Goal: Transaction & Acquisition: Purchase product/service

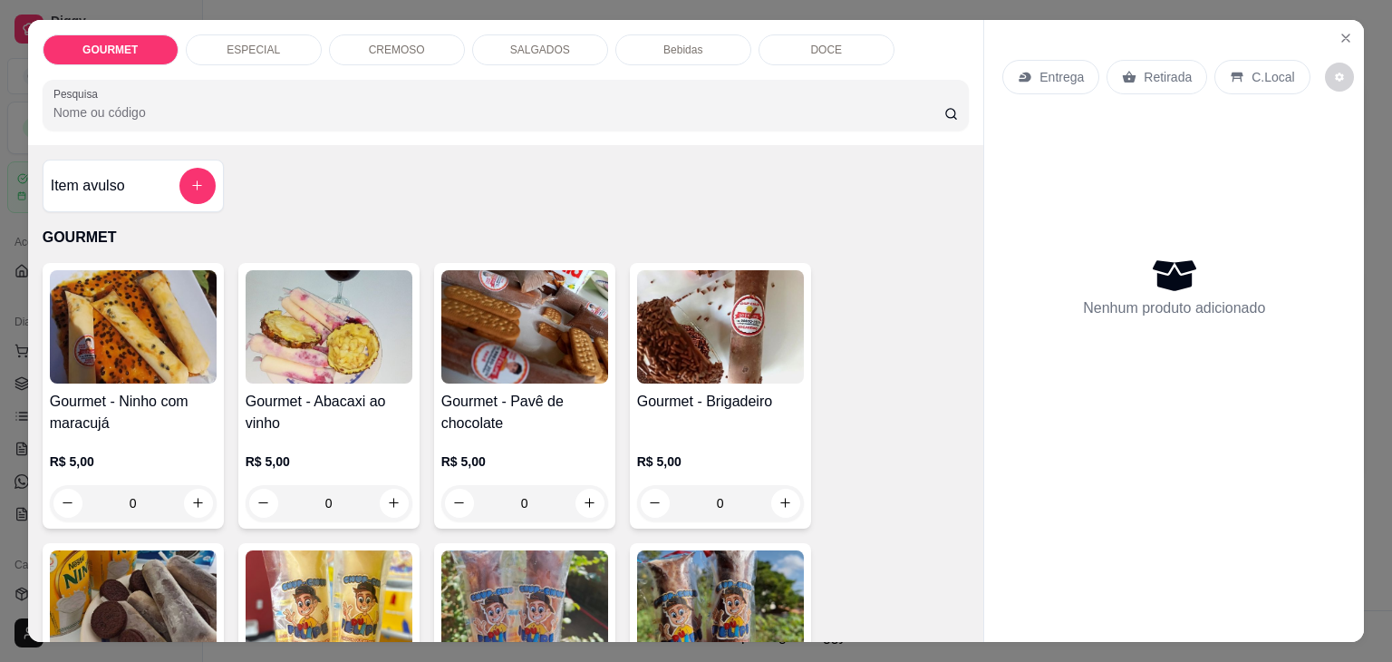
select select "ALL"
select select "45"
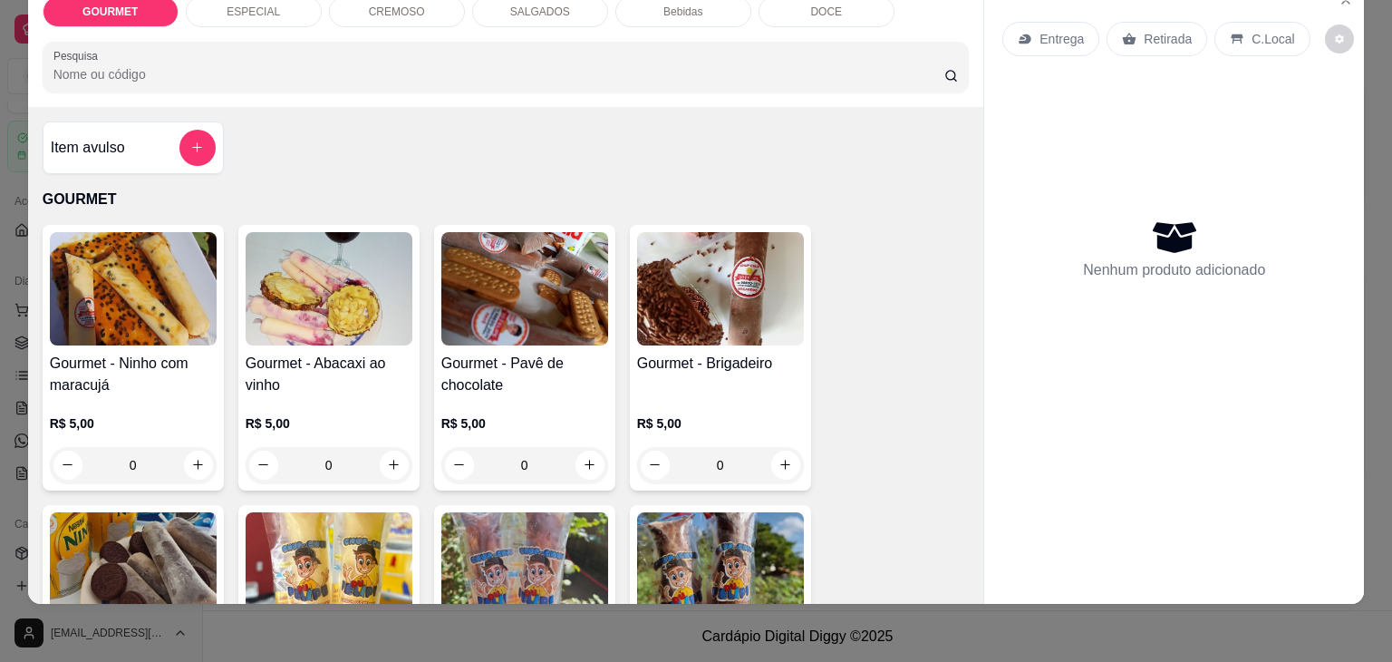
click at [926, 11] on div "GOURMET ESPECIAL CREMOSO SALGADOS Bebidas DOCE" at bounding box center [506, 11] width 927 height 31
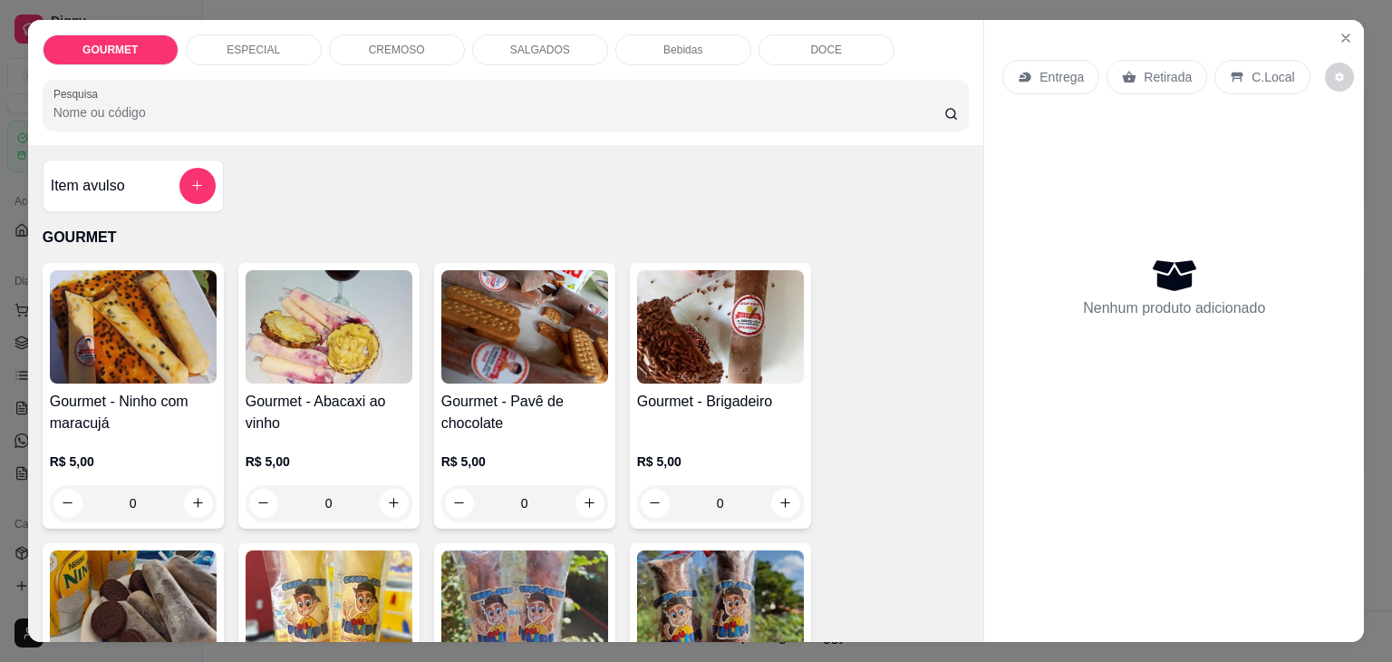
click at [509, 34] on div "SALGADOS" at bounding box center [540, 49] width 136 height 31
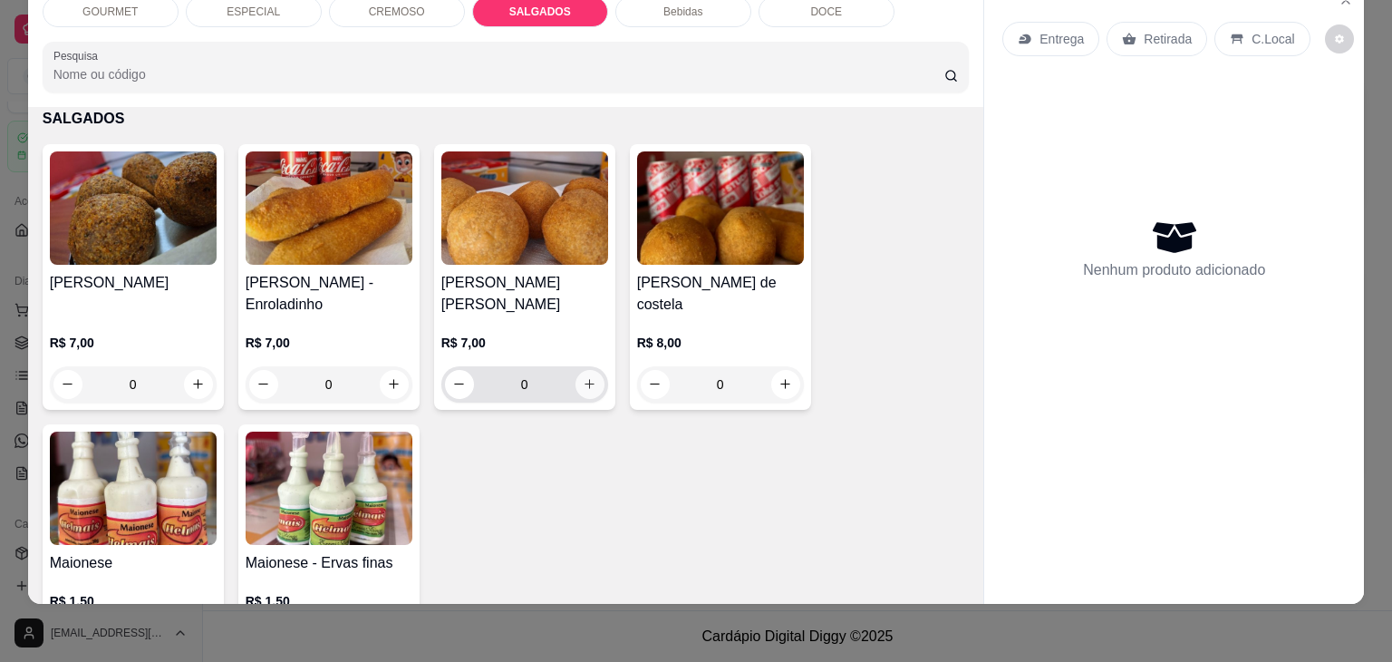
click at [583, 370] on button "increase-product-quantity" at bounding box center [590, 384] width 29 height 29
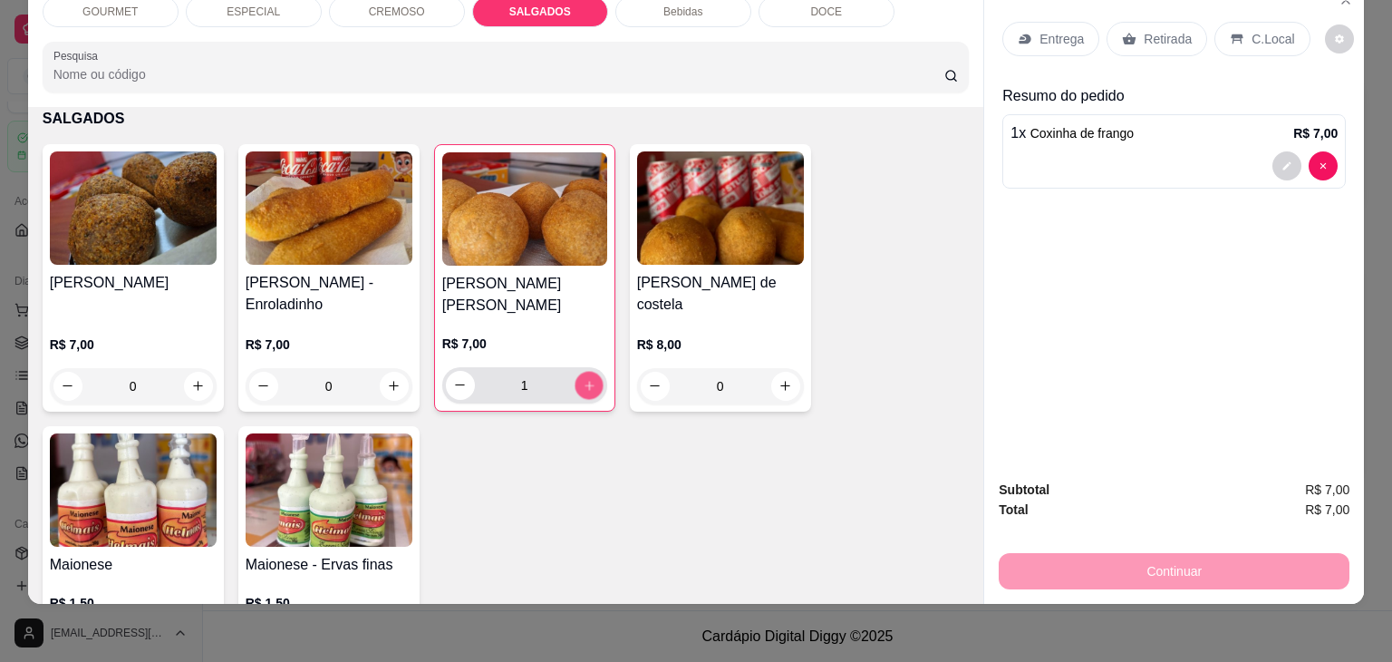
click at [583, 371] on button "increase-product-quantity" at bounding box center [589, 385] width 28 height 28
type input "3"
click at [193, 380] on icon "increase-product-quantity" at bounding box center [198, 387] width 14 height 14
type input "1"
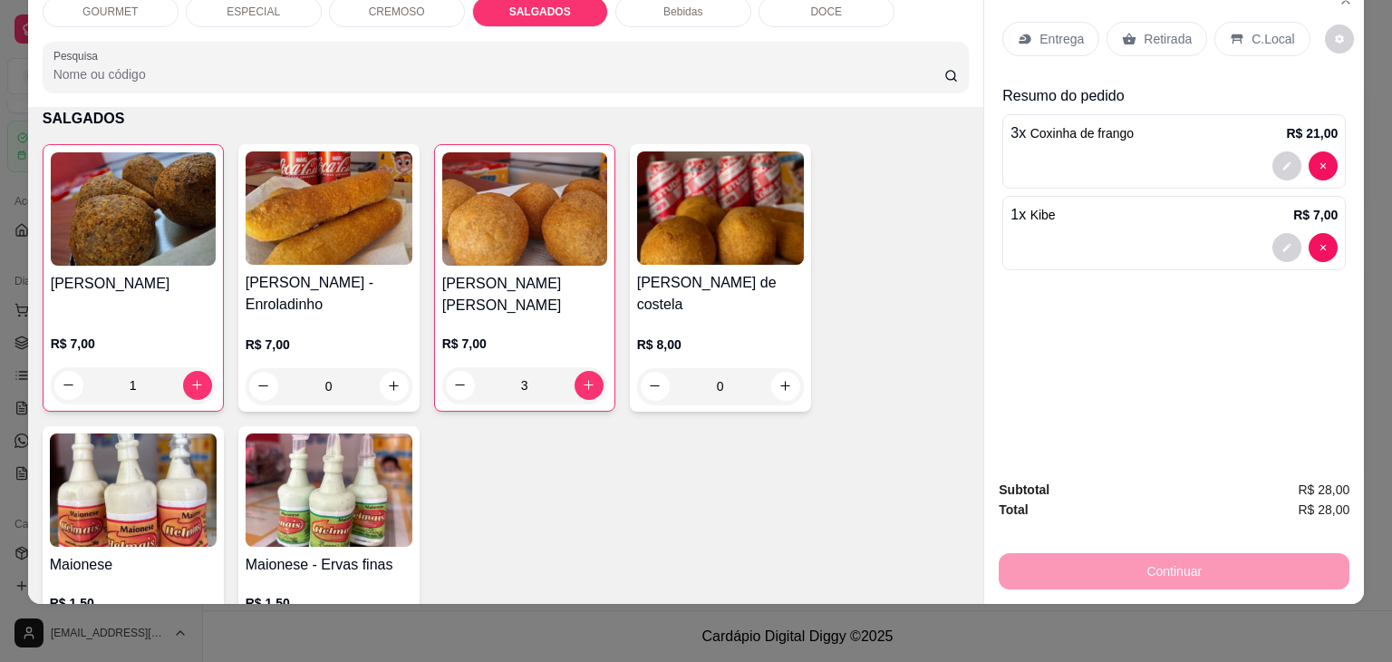
click at [1040, 30] on p "Entrega" at bounding box center [1062, 39] width 44 height 18
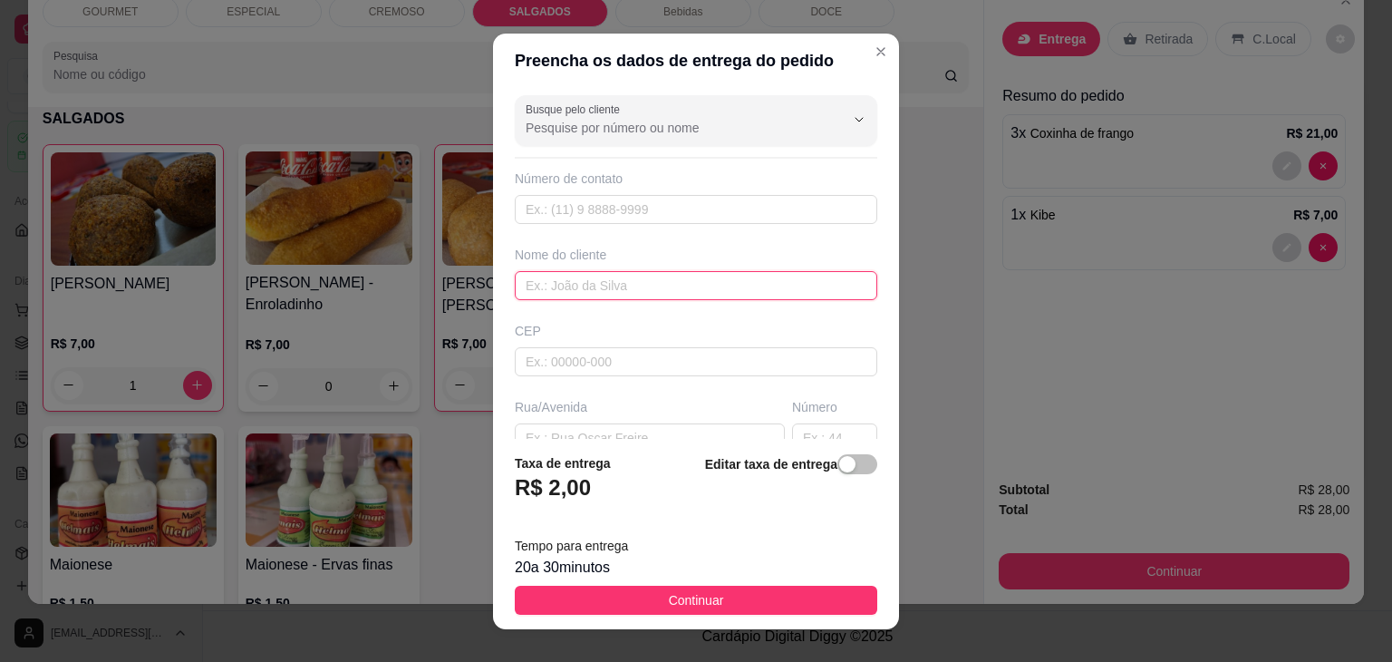
click at [565, 284] on input "text" at bounding box center [696, 285] width 363 height 29
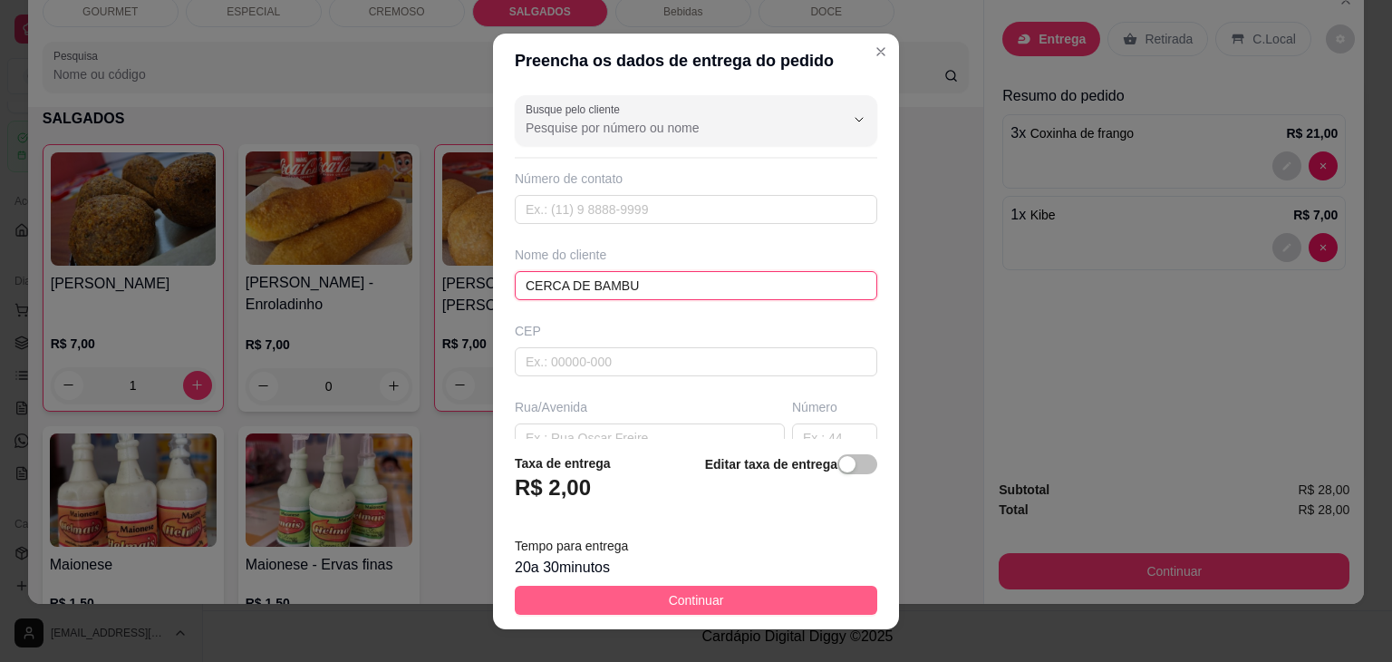
type input "CERCA DE BAMBU"
click at [645, 593] on button "Continuar" at bounding box center [696, 600] width 363 height 29
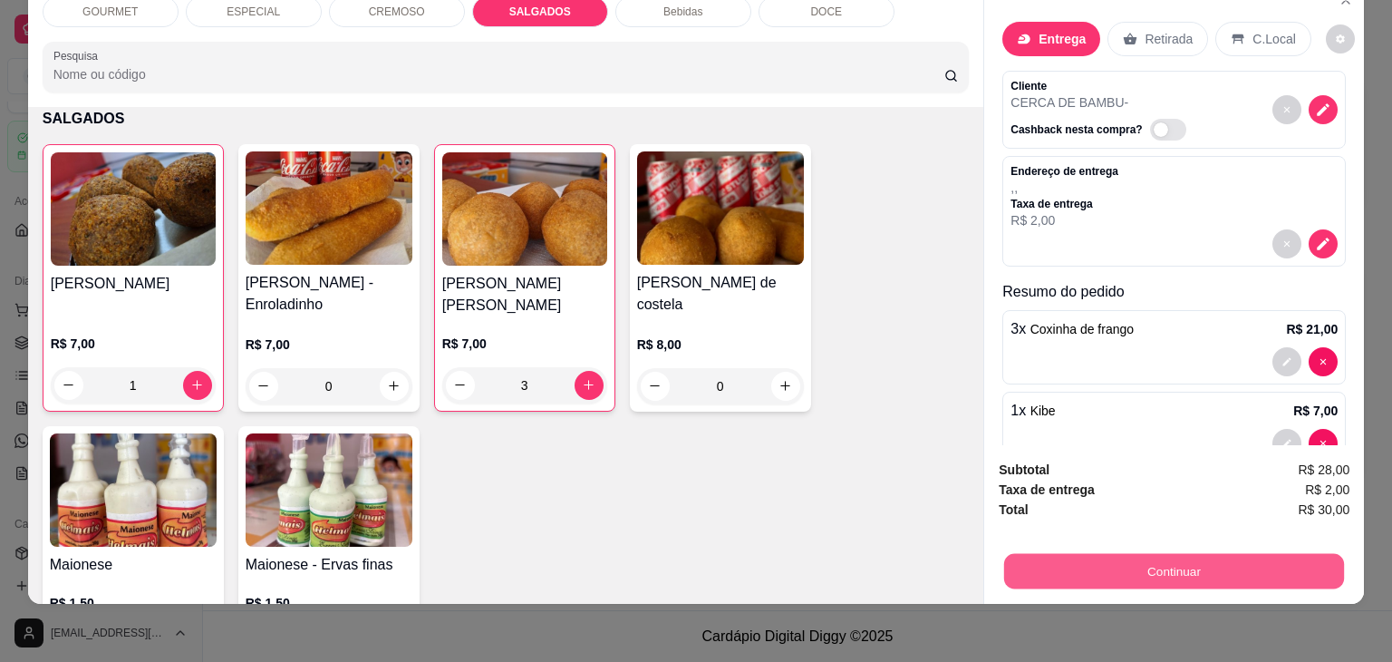
click at [1057, 559] on button "Continuar" at bounding box center [1174, 571] width 340 height 35
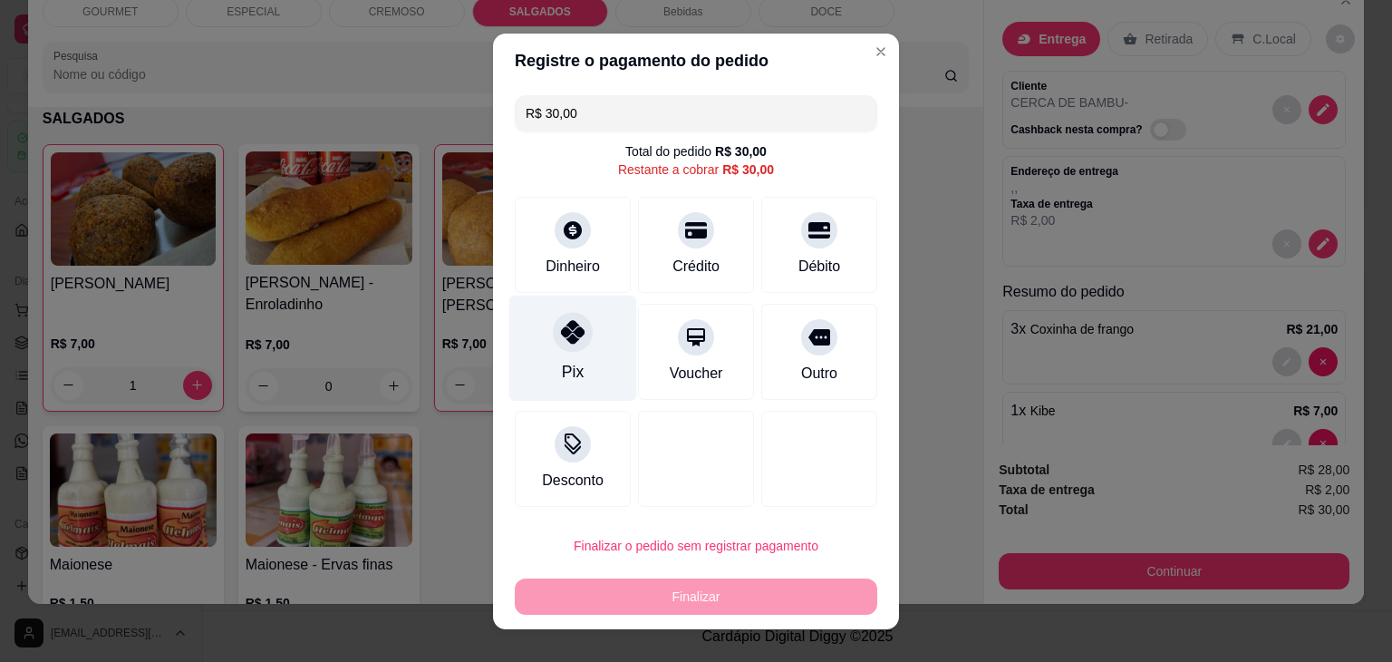
click at [562, 360] on div "Pix" at bounding box center [573, 372] width 22 height 24
type input "R$ 0,00"
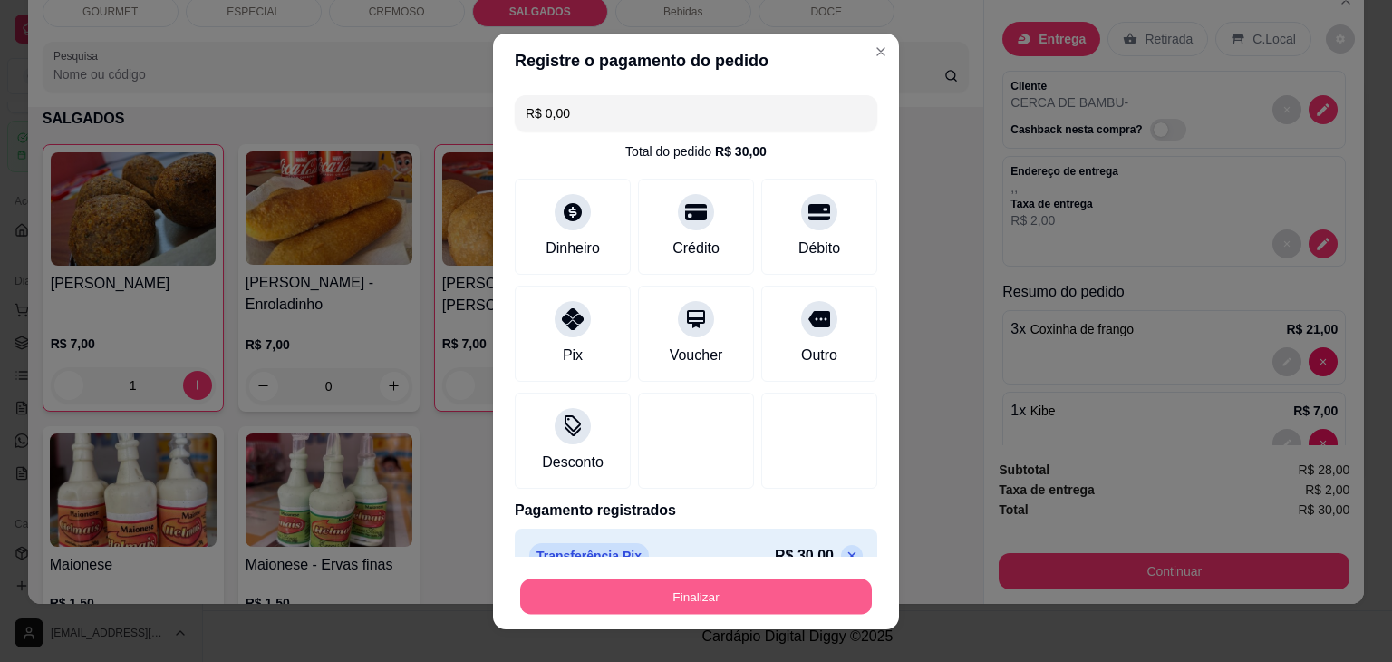
click at [646, 592] on button "Finalizar" at bounding box center [696, 595] width 352 height 35
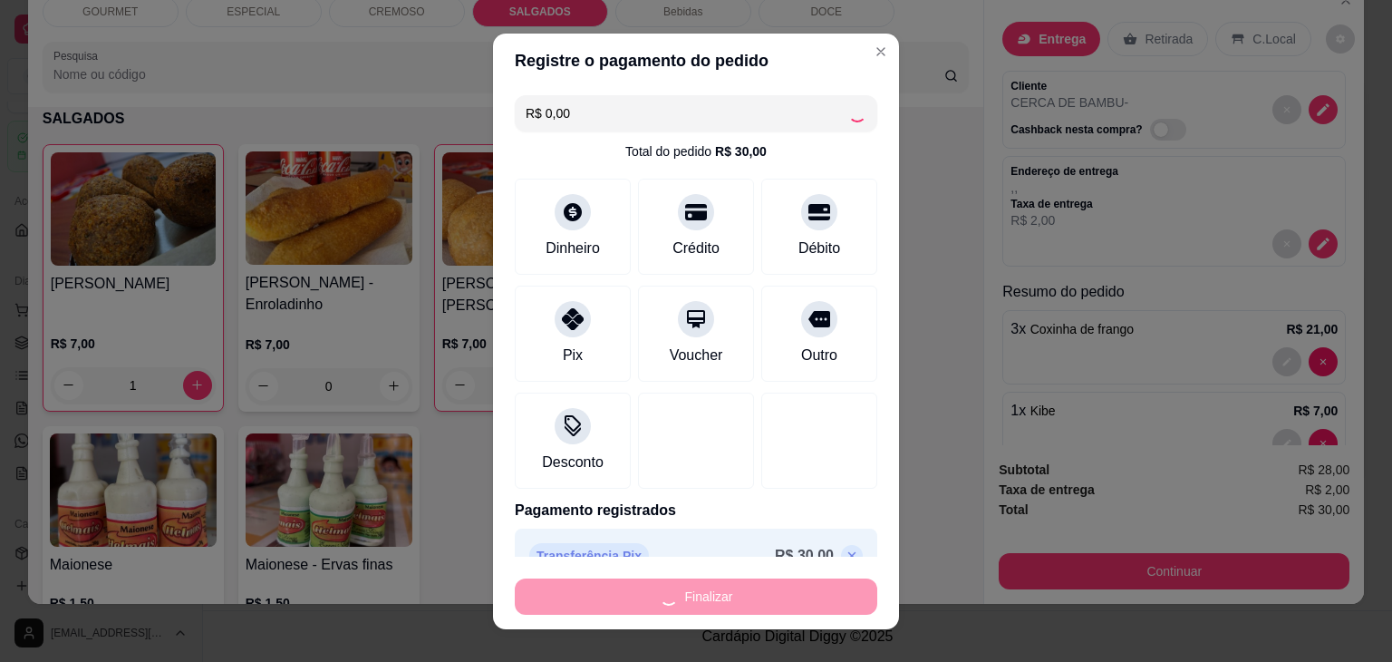
type input "0"
type input "-R$ 30,00"
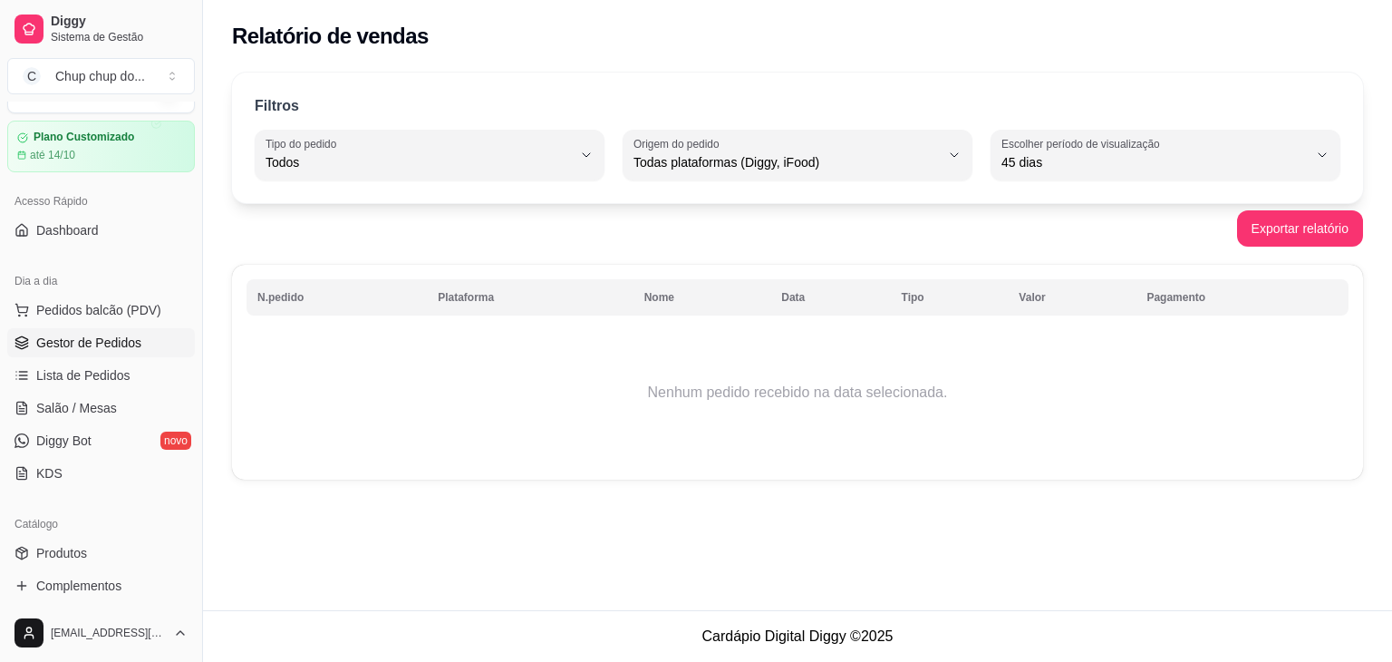
click at [67, 334] on span "Gestor de Pedidos" at bounding box center [88, 343] width 105 height 18
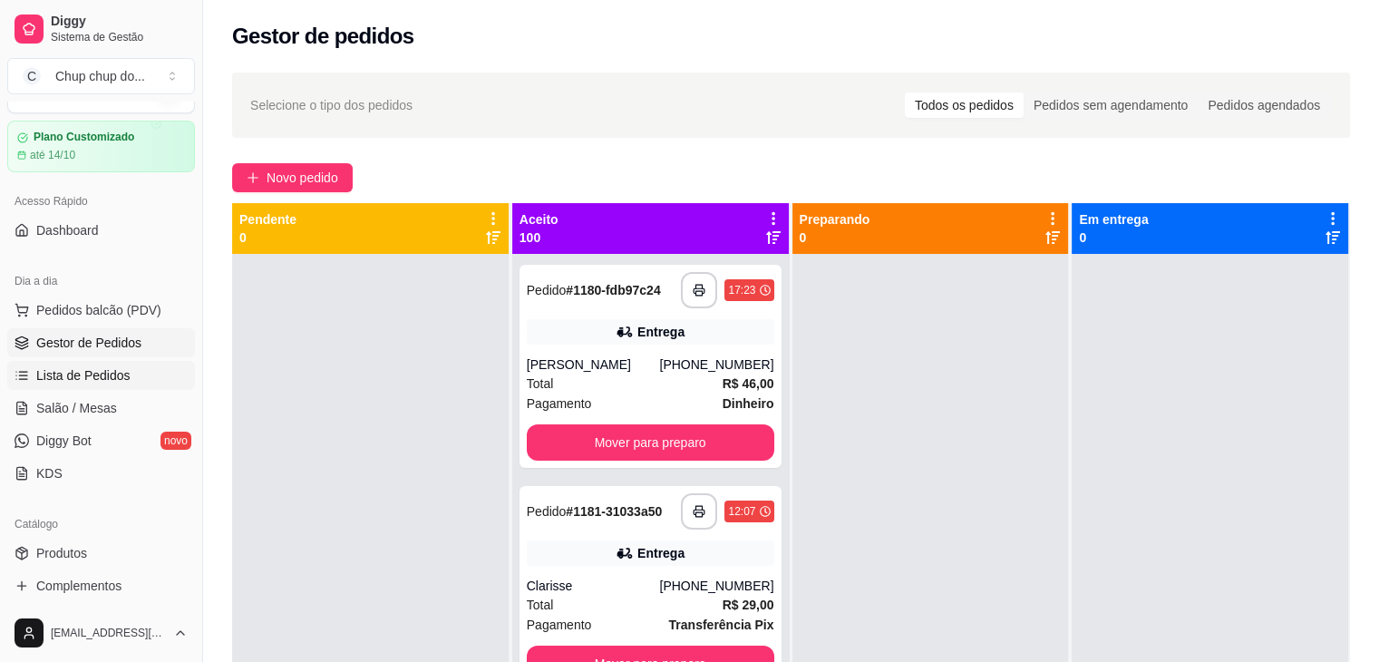
click at [65, 367] on span "Lista de Pedidos" at bounding box center [83, 375] width 94 height 18
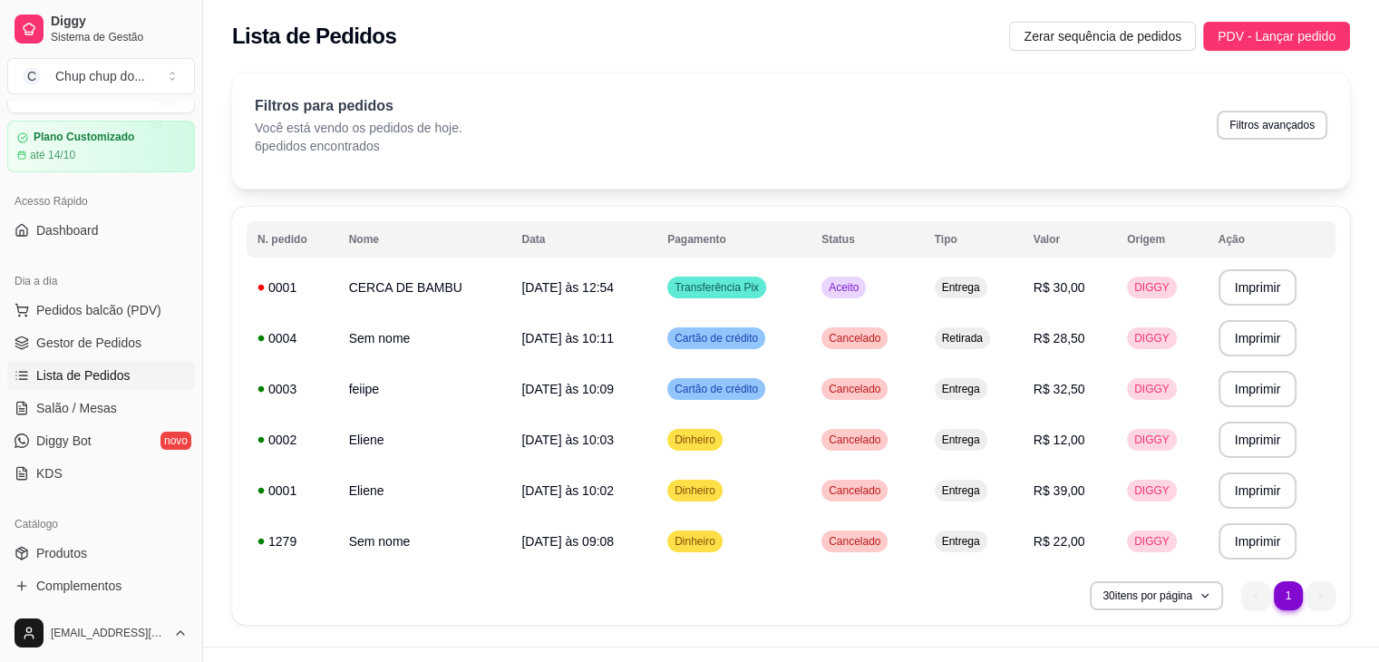
click at [370, 217] on div "**********" at bounding box center [791, 416] width 1118 height 418
click at [852, 283] on span "Aceito" at bounding box center [843, 287] width 37 height 15
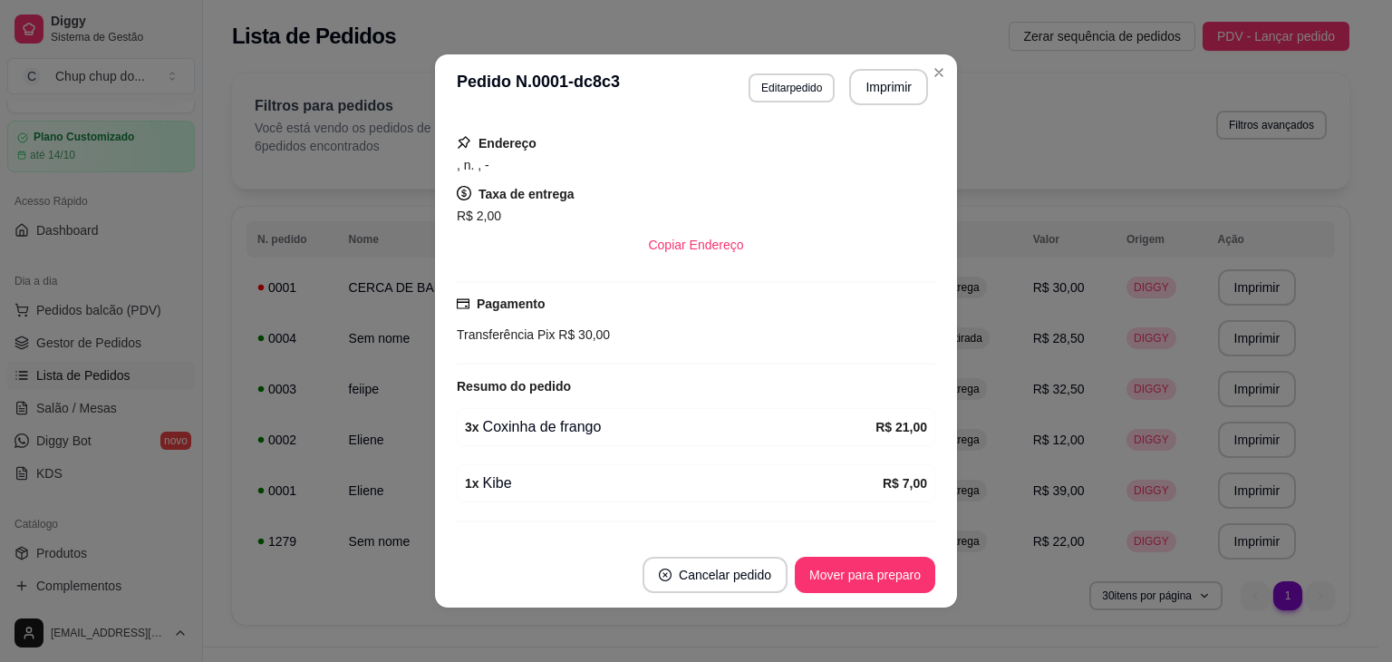
scroll to position [295, 0]
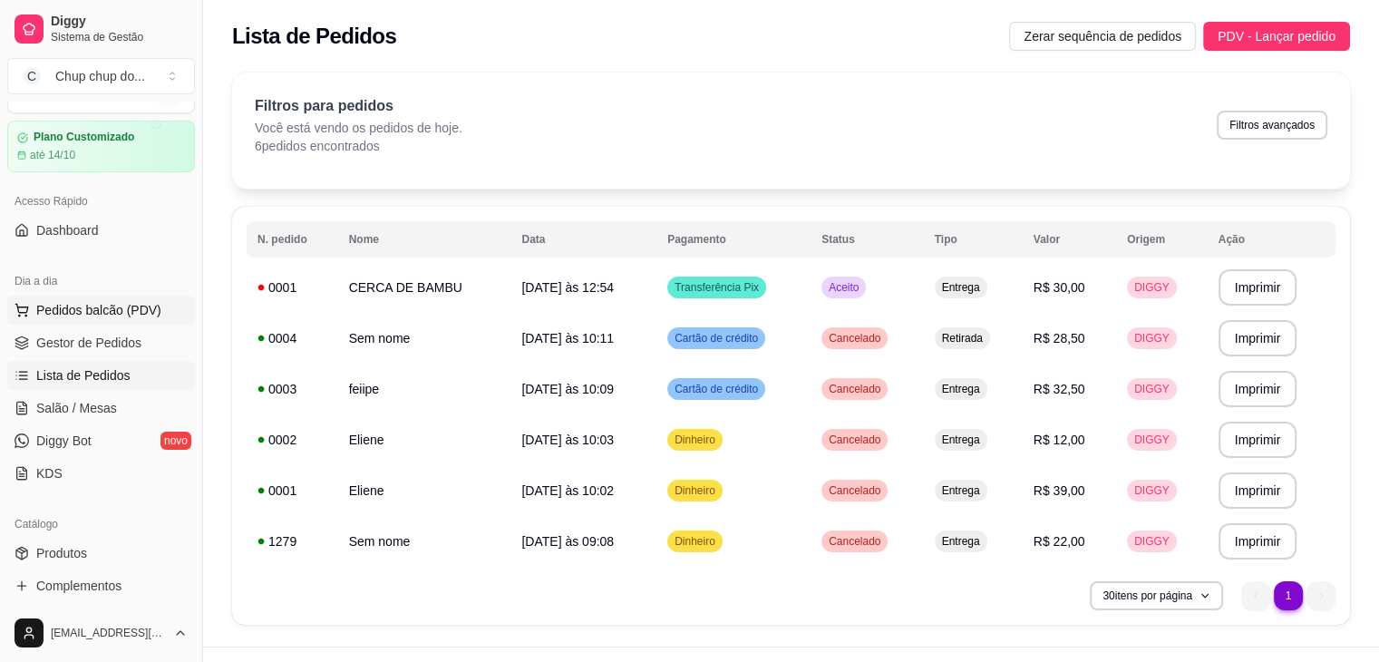
click at [84, 313] on span "Pedidos balcão (PDV)" at bounding box center [98, 310] width 125 height 18
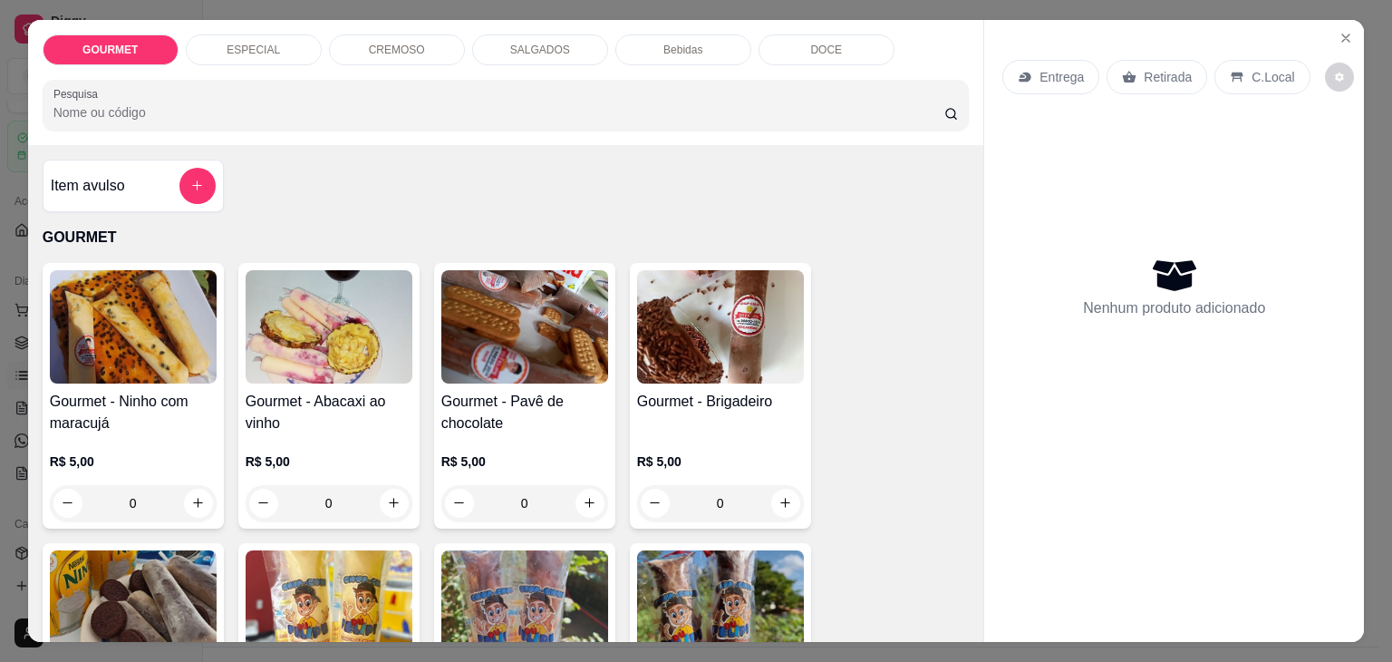
click at [515, 43] on p "SALGADOS" at bounding box center [540, 50] width 60 height 15
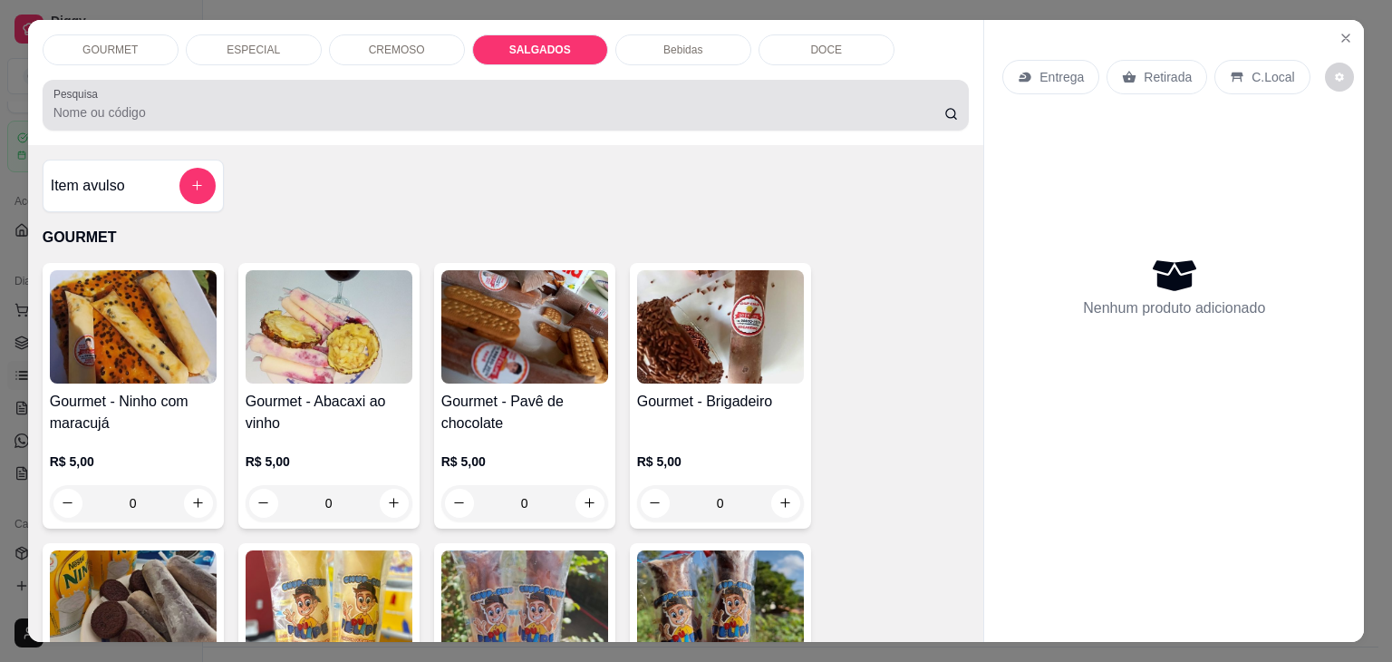
scroll to position [44, 0]
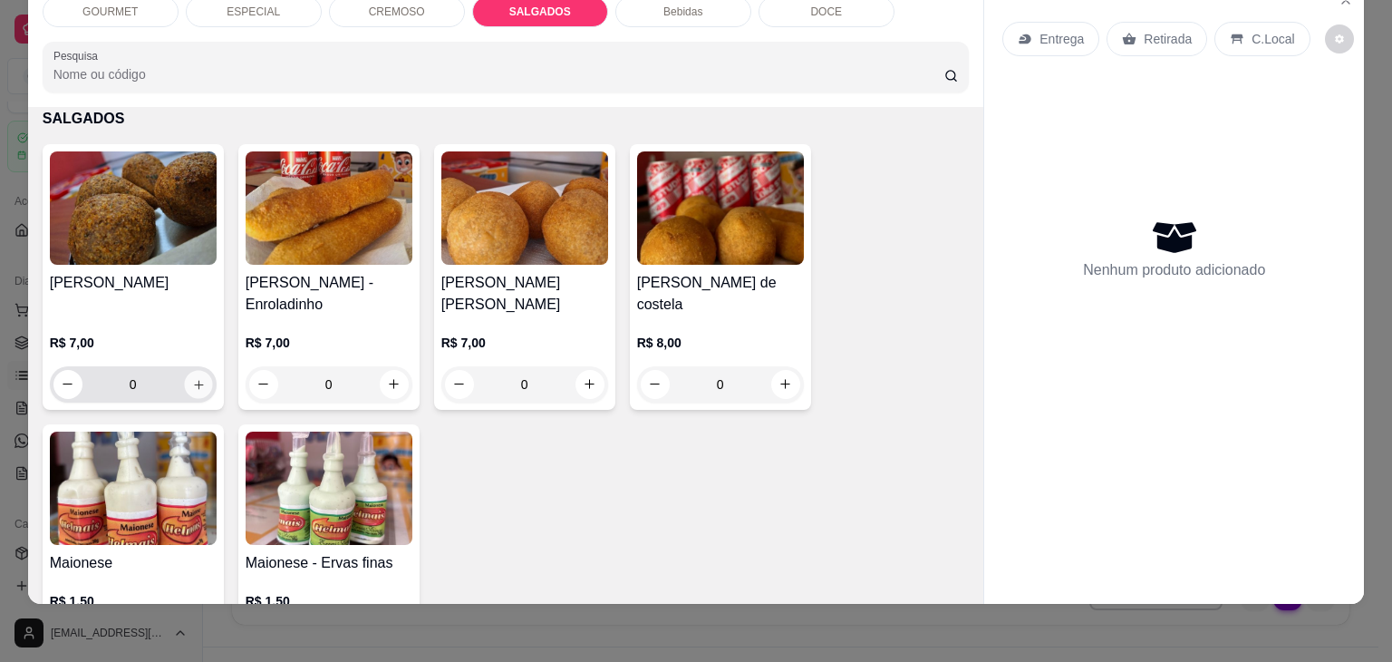
click at [189, 370] on button "increase-product-quantity" at bounding box center [198, 384] width 28 height 28
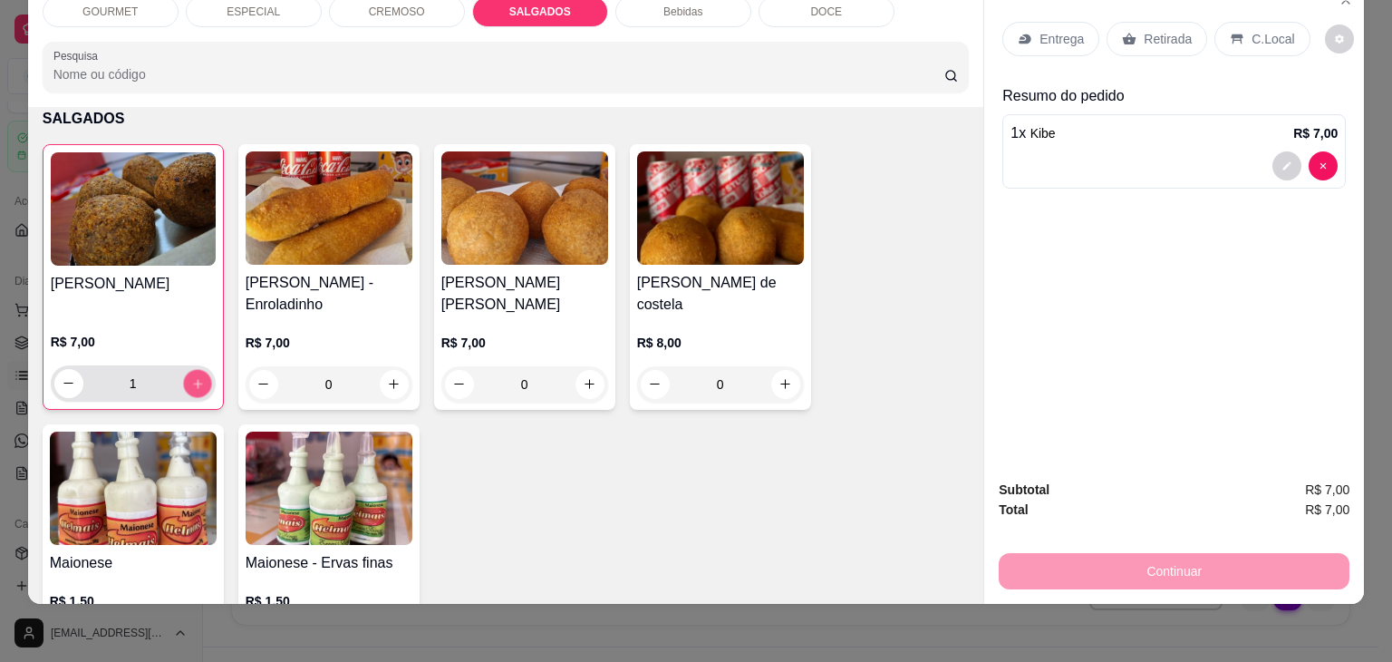
click at [189, 369] on button "increase-product-quantity" at bounding box center [197, 383] width 28 height 28
type input "2"
click at [576, 370] on button "increase-product-quantity" at bounding box center [590, 384] width 28 height 28
type input "1"
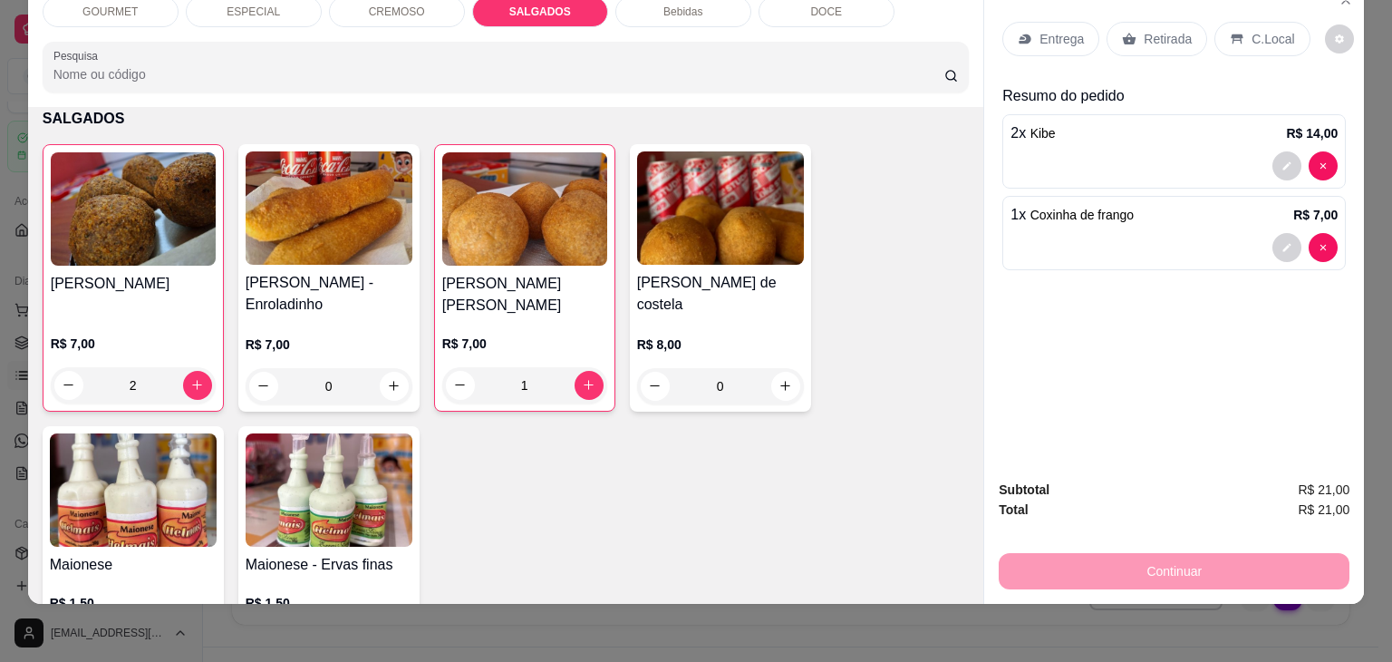
click at [1051, 30] on p "Entrega" at bounding box center [1062, 39] width 44 height 18
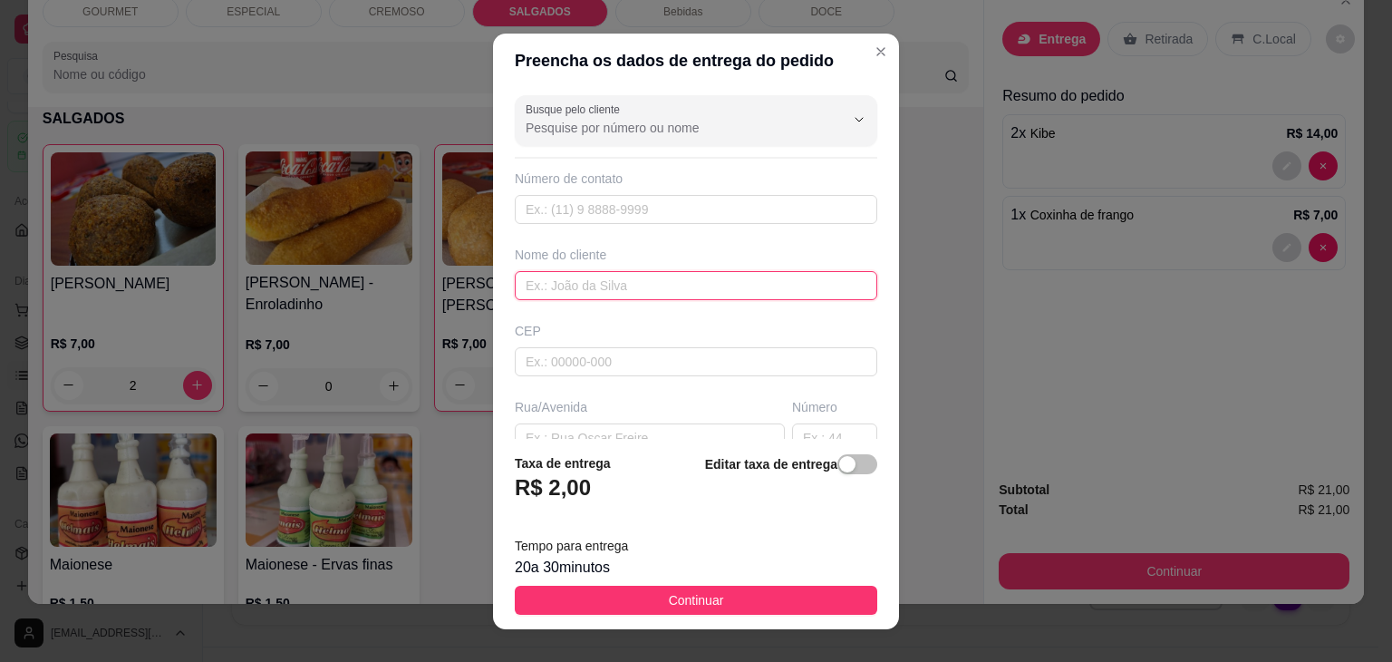
click at [533, 294] on input "text" at bounding box center [696, 285] width 363 height 29
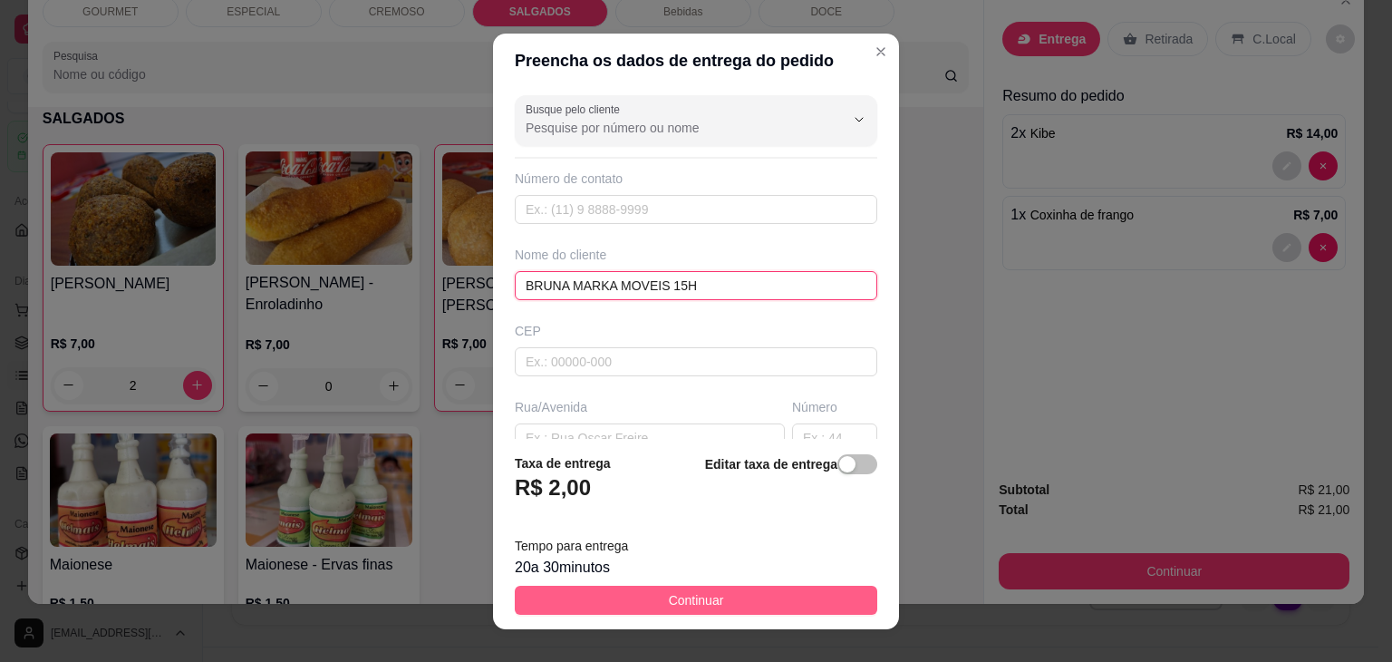
type input "BRUNA MARKA MOVEIS 15H"
click at [652, 592] on button "Continuar" at bounding box center [696, 600] width 363 height 29
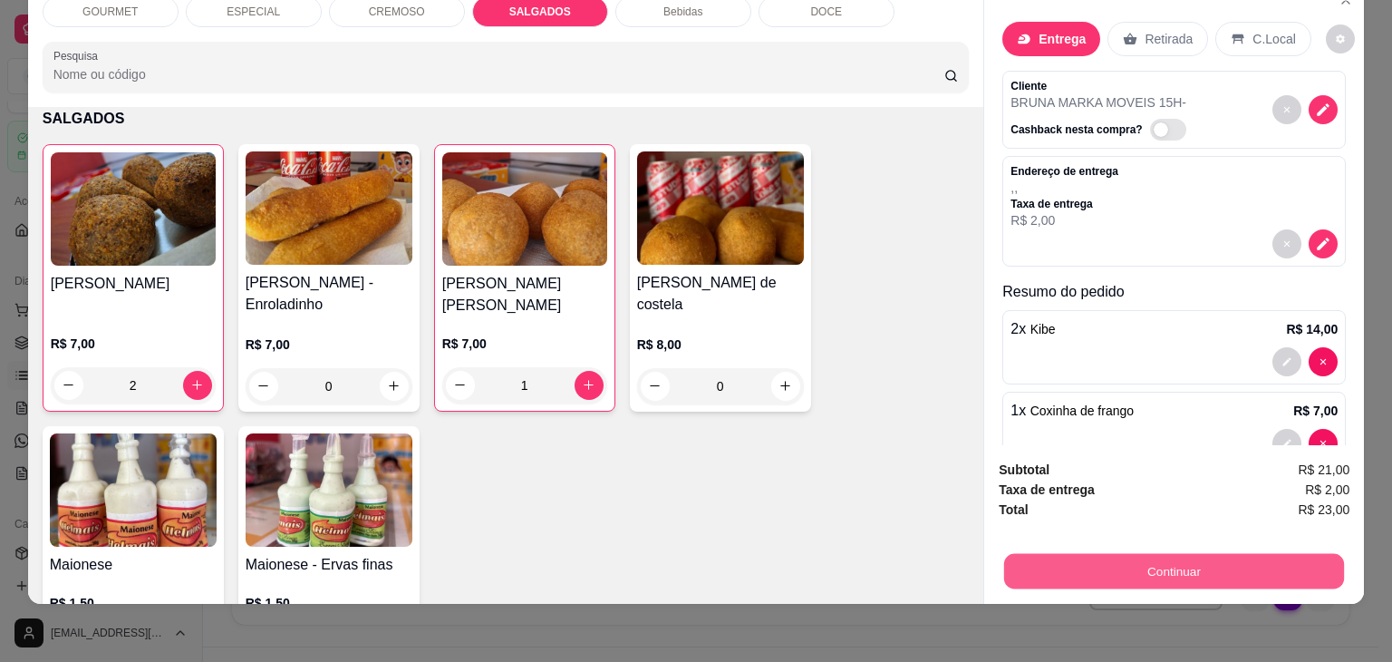
click at [1167, 554] on button "Continuar" at bounding box center [1174, 571] width 340 height 35
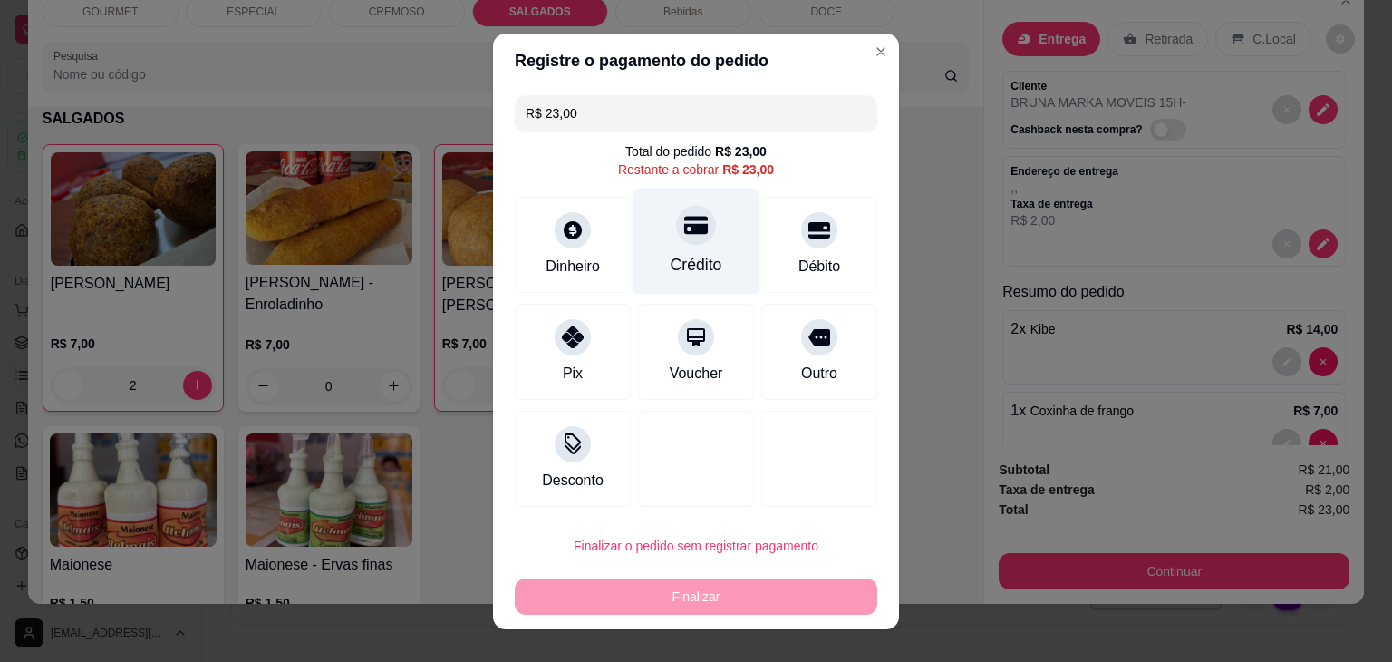
click at [671, 253] on div "Crédito" at bounding box center [697, 265] width 52 height 24
type input "R$ 0,00"
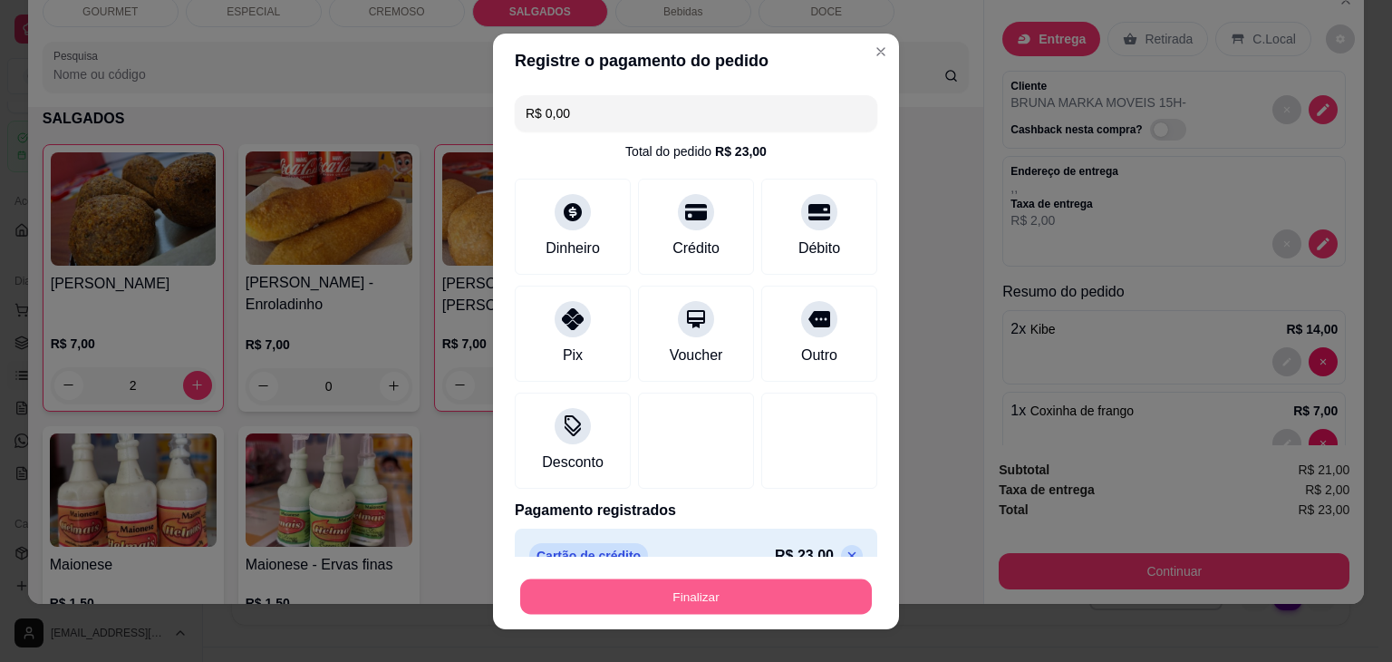
click at [616, 590] on button "Finalizar" at bounding box center [696, 595] width 352 height 35
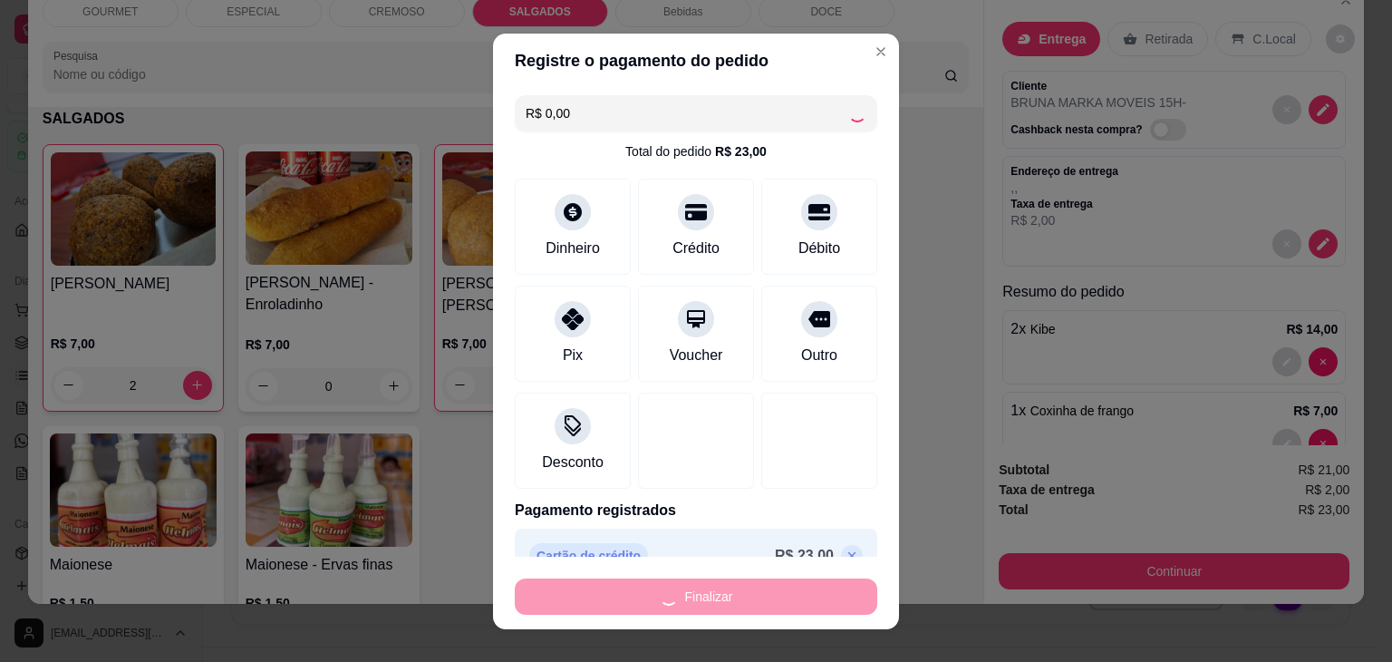
type input "0"
type input "-R$ 23,00"
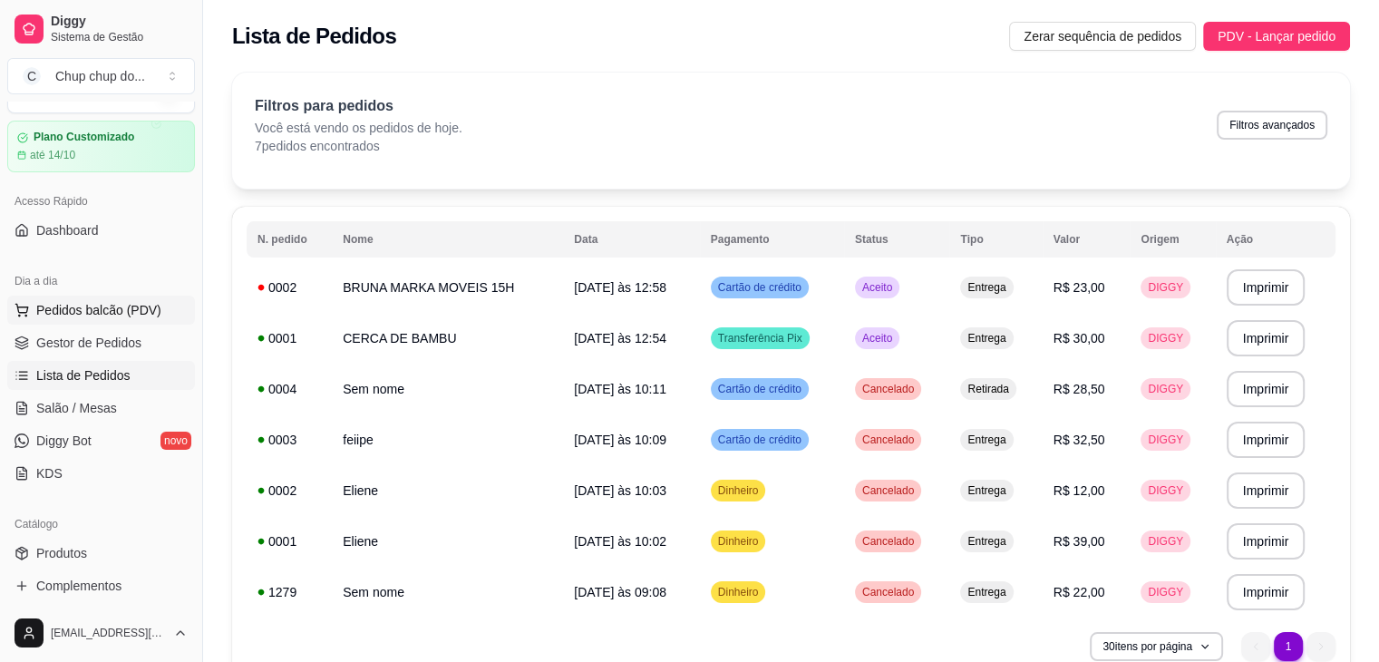
click at [69, 302] on span "Pedidos balcão (PDV)" at bounding box center [98, 310] width 125 height 18
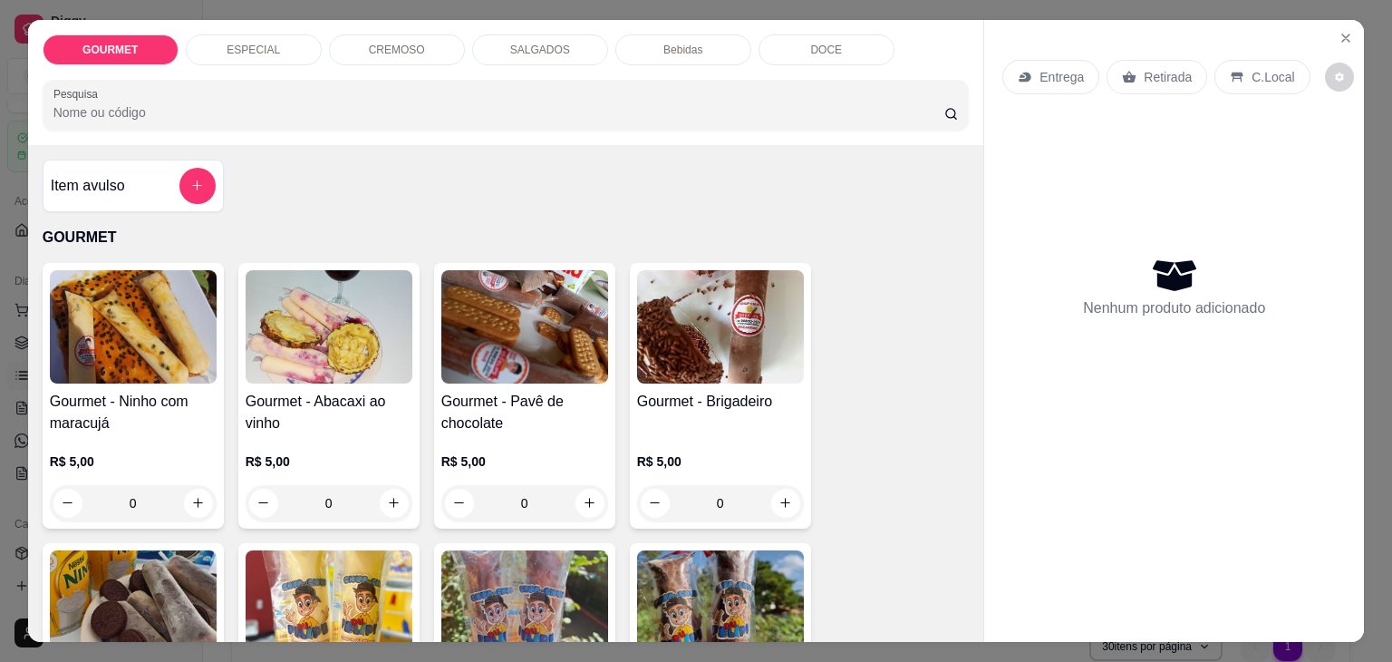
click at [518, 43] on p "SALGADOS" at bounding box center [540, 50] width 60 height 15
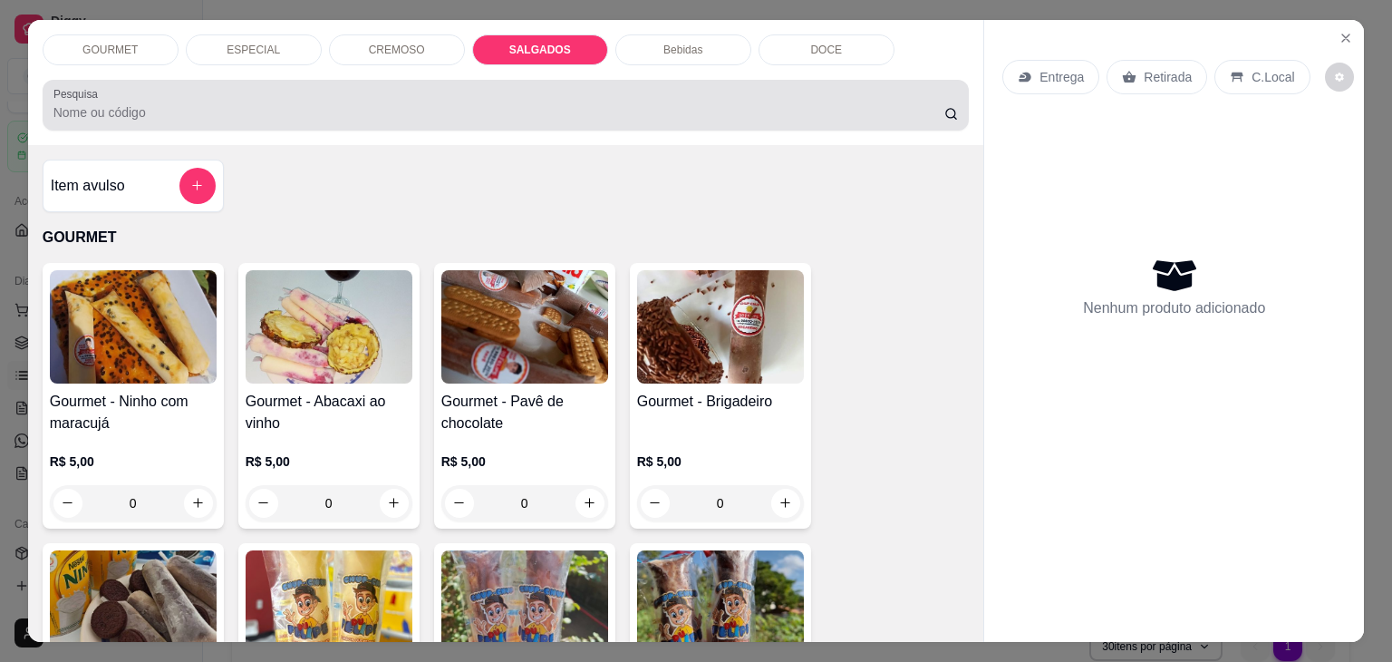
scroll to position [44, 0]
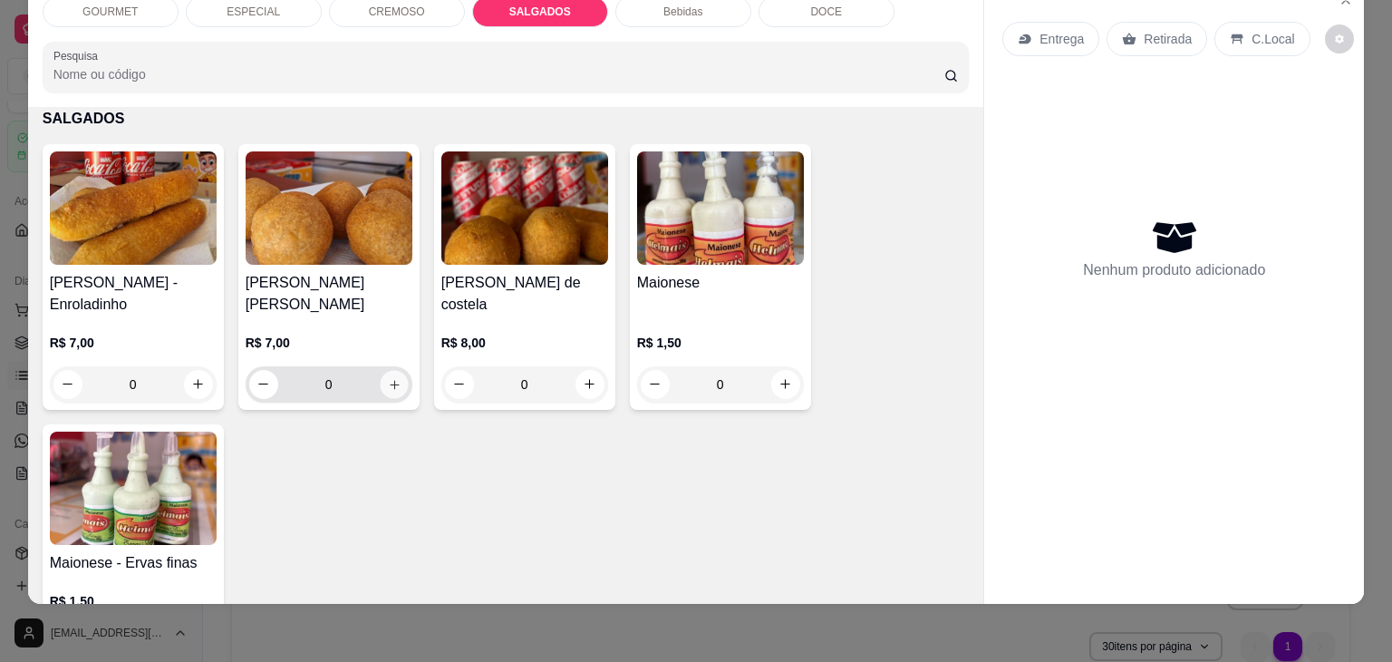
click at [392, 378] on icon "increase-product-quantity" at bounding box center [394, 385] width 14 height 14
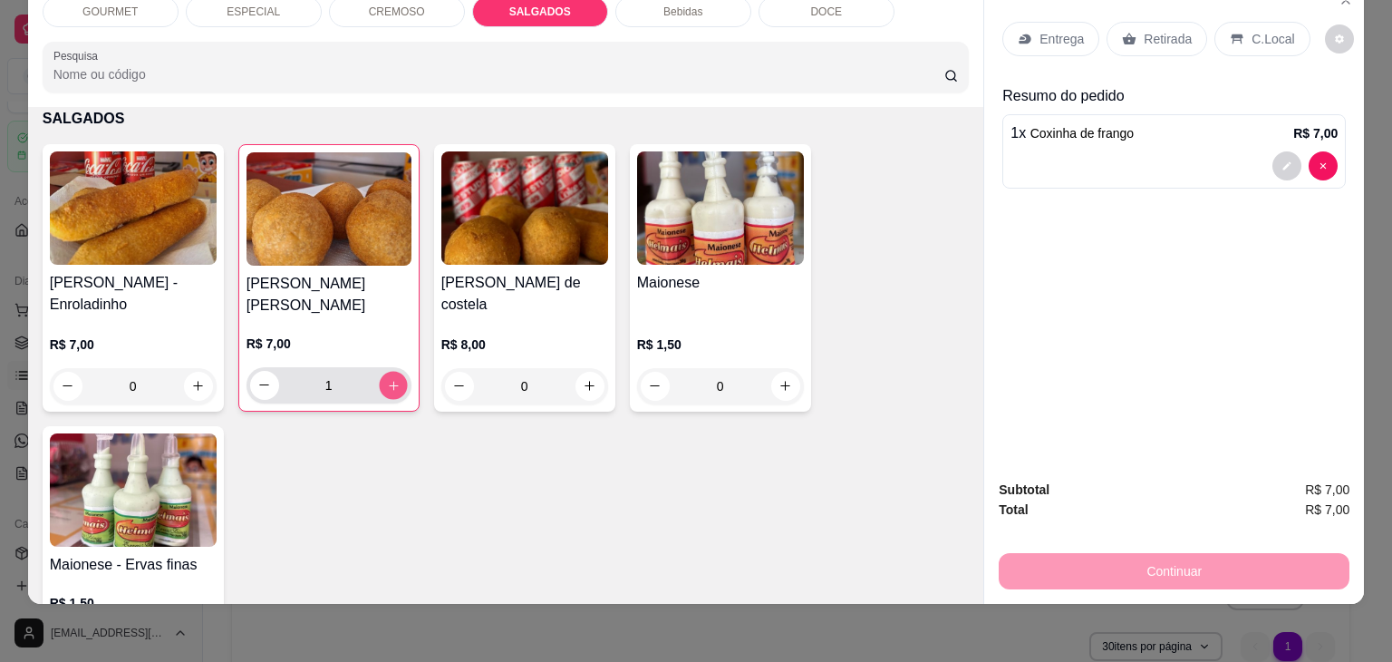
click at [392, 379] on icon "increase-product-quantity" at bounding box center [393, 386] width 14 height 14
type input "3"
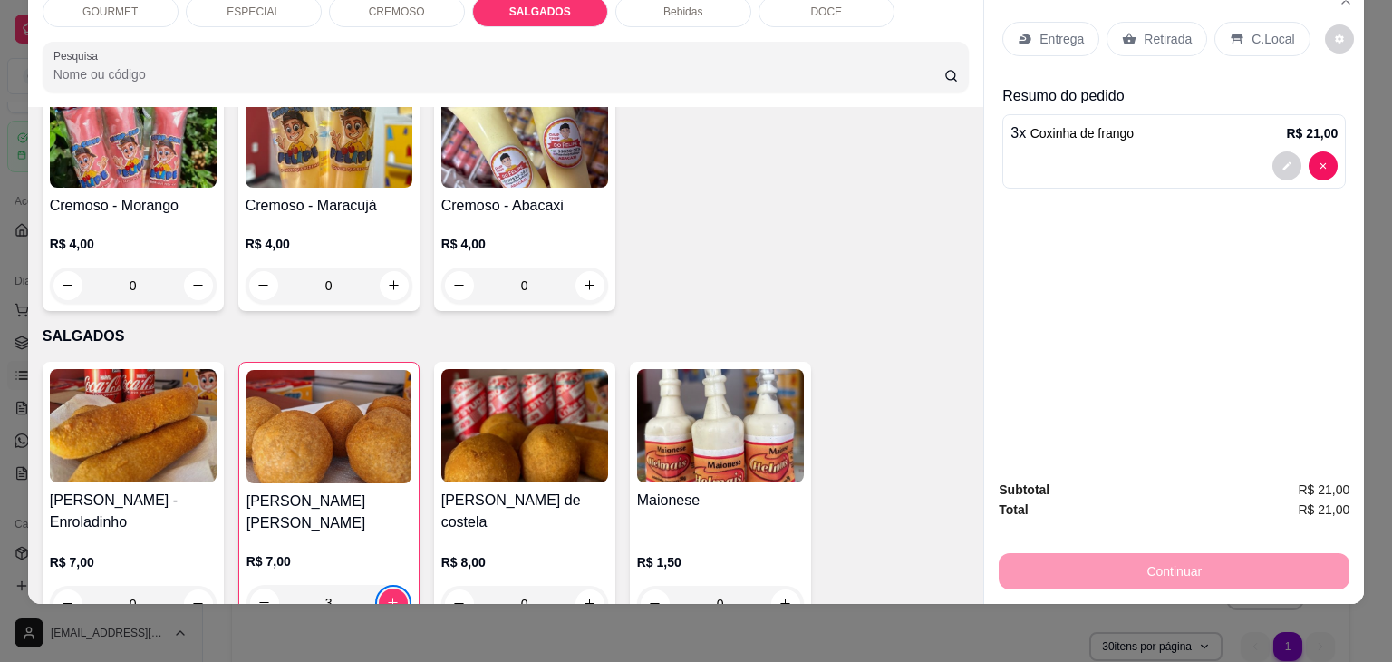
scroll to position [1903, 0]
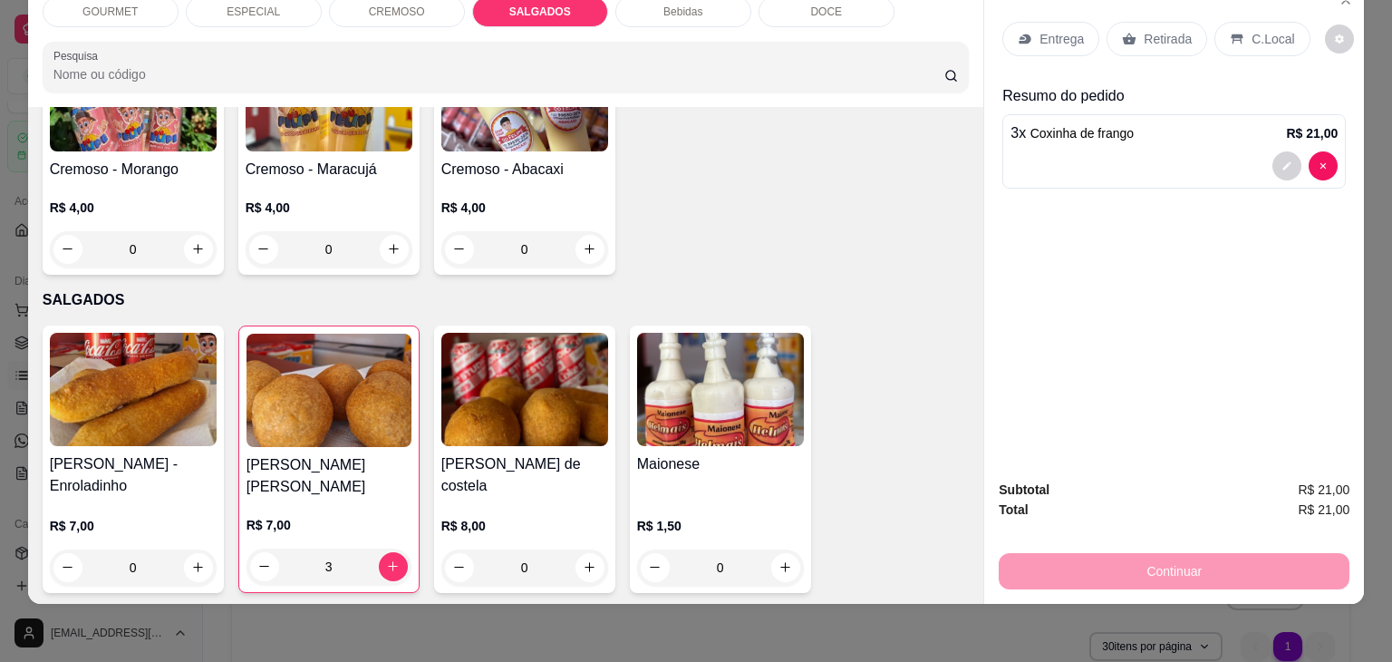
click at [787, 1] on div "DOCE" at bounding box center [827, 11] width 136 height 31
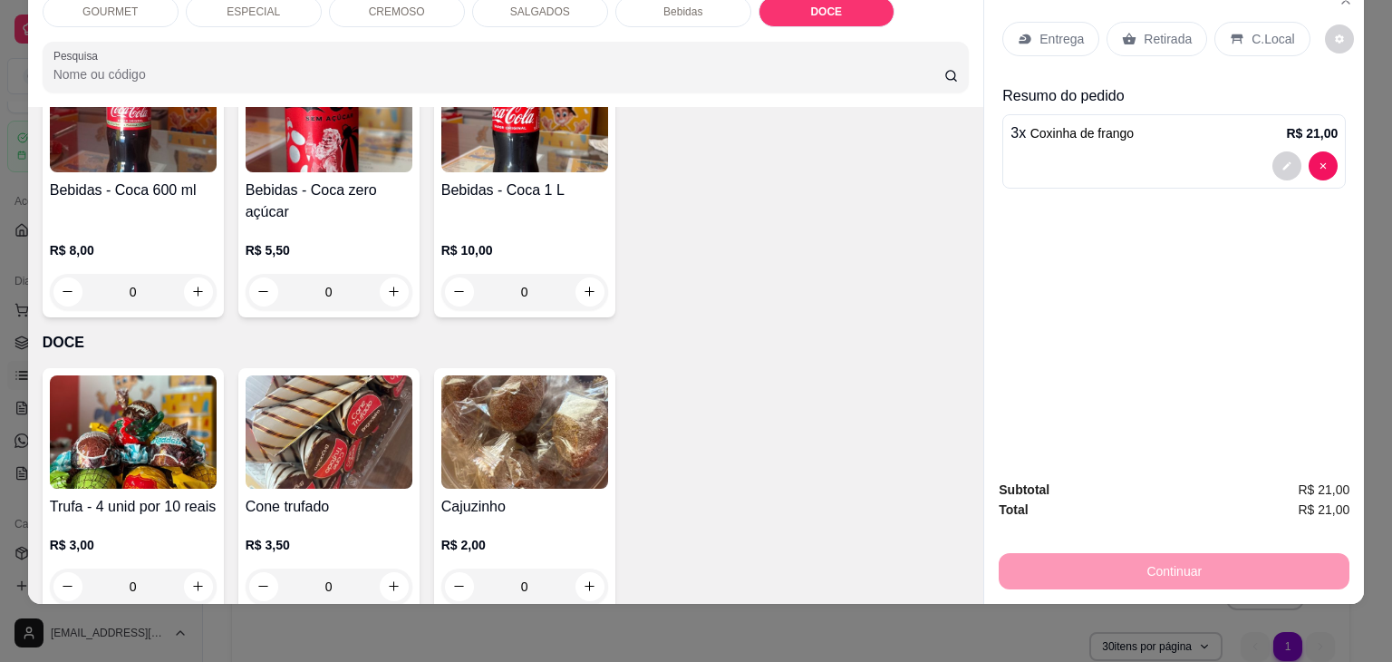
click at [723, 6] on div "Bebidas" at bounding box center [683, 11] width 136 height 31
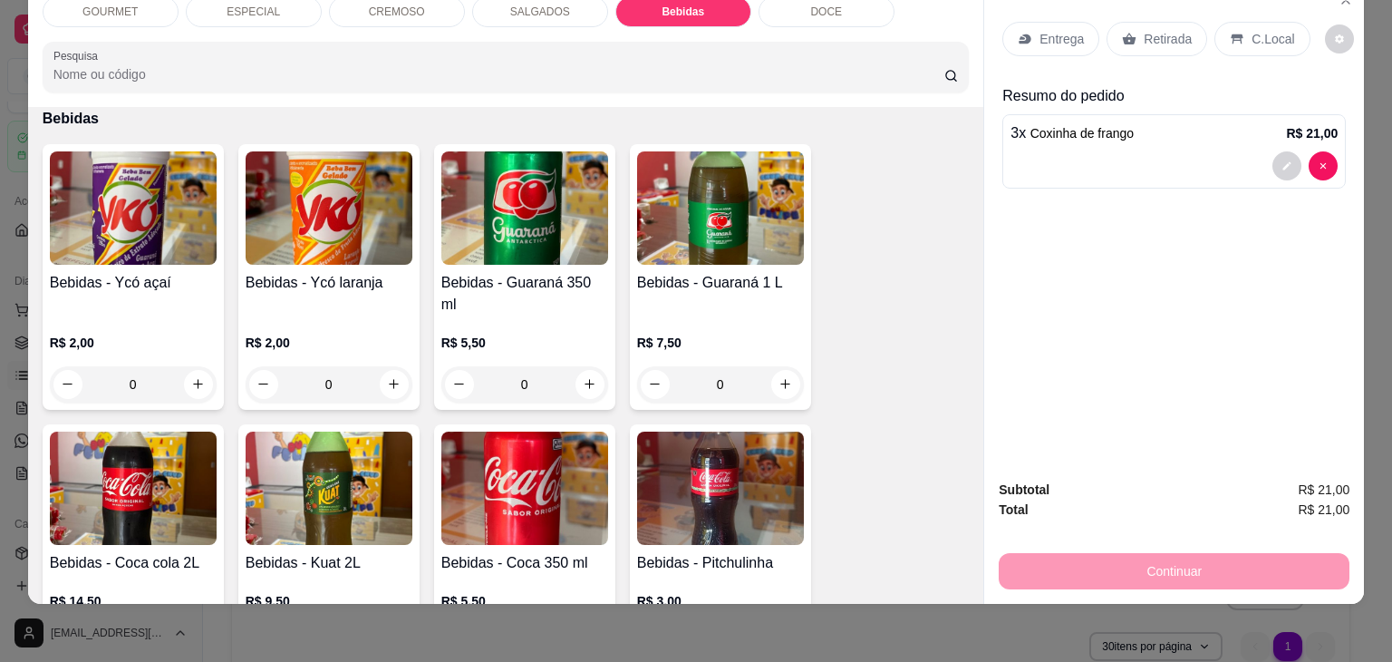
click at [751, 25] on div "GOURMET ESPECIAL CREMOSO SALGADOS Bebidas DOCE Pesquisa" at bounding box center [506, 44] width 956 height 125
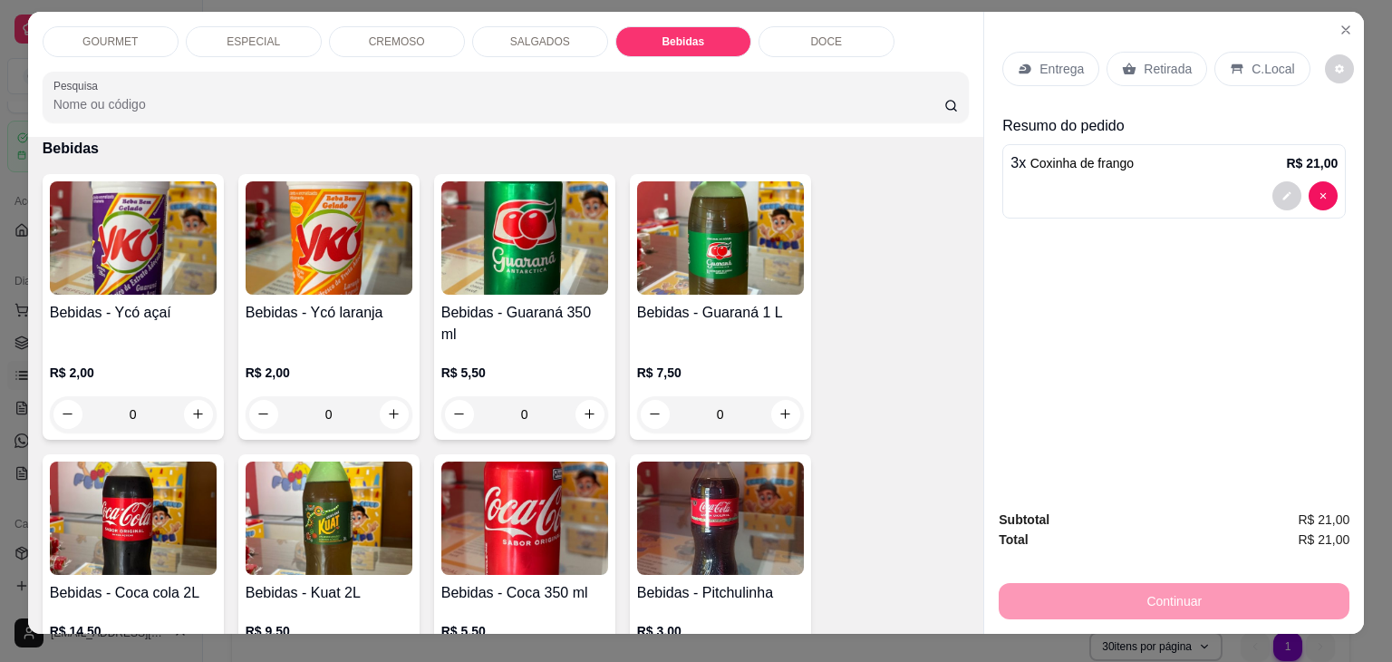
click at [540, 34] on p "SALGADOS" at bounding box center [540, 41] width 60 height 15
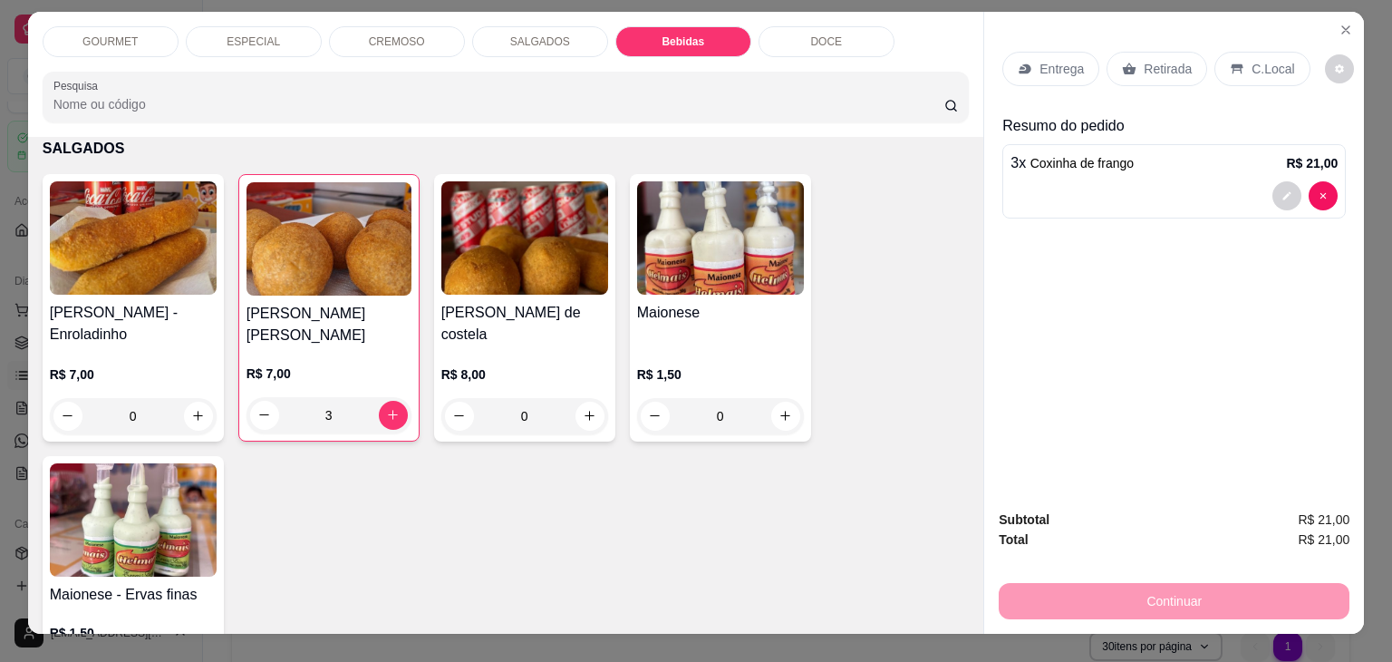
scroll to position [44, 0]
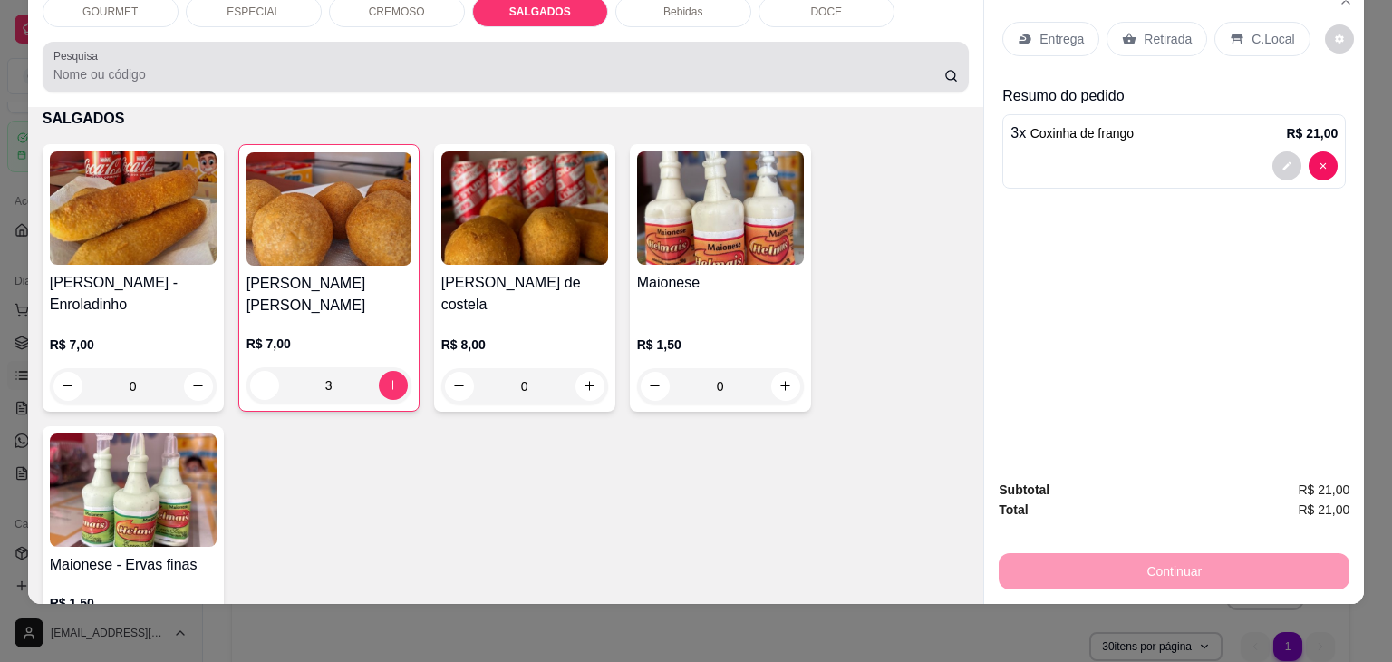
click at [540, 42] on div "Pesquisa" at bounding box center [506, 67] width 927 height 51
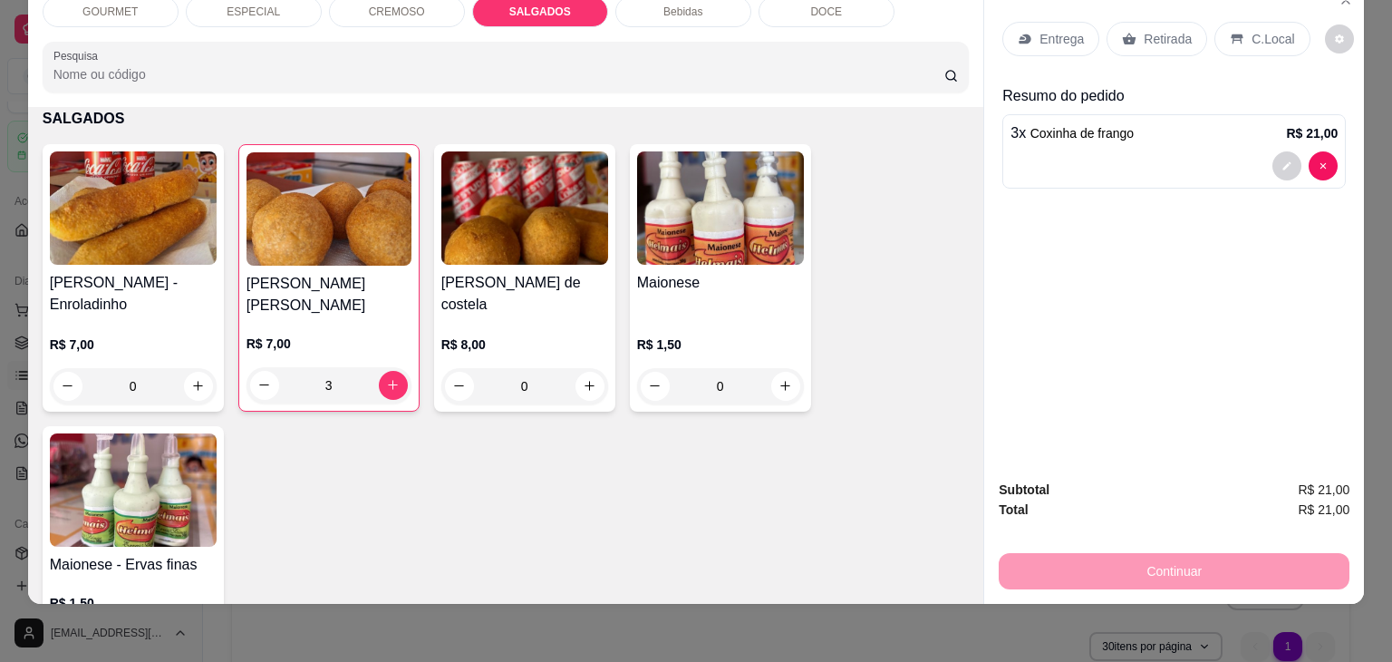
click at [608, 5] on div "GOURMET ESPECIAL CREMOSO SALGADOS Bebidas DOCE" at bounding box center [506, 11] width 927 height 31
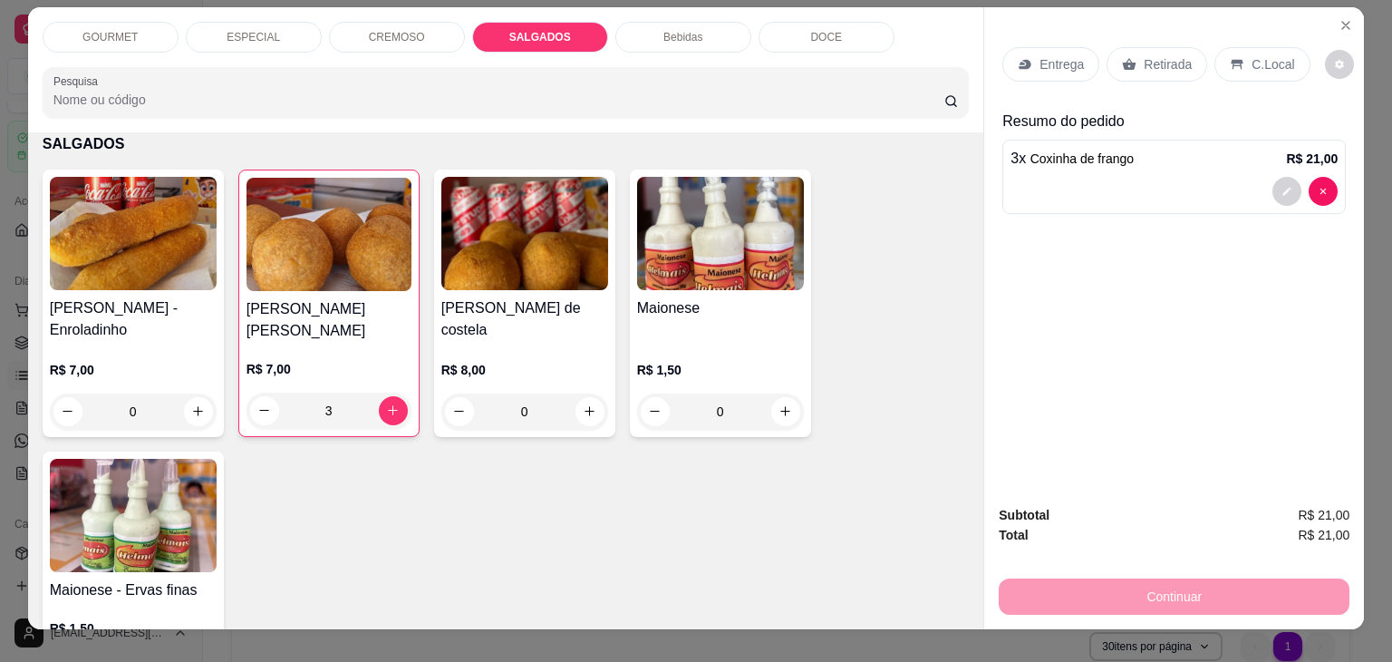
scroll to position [8, 0]
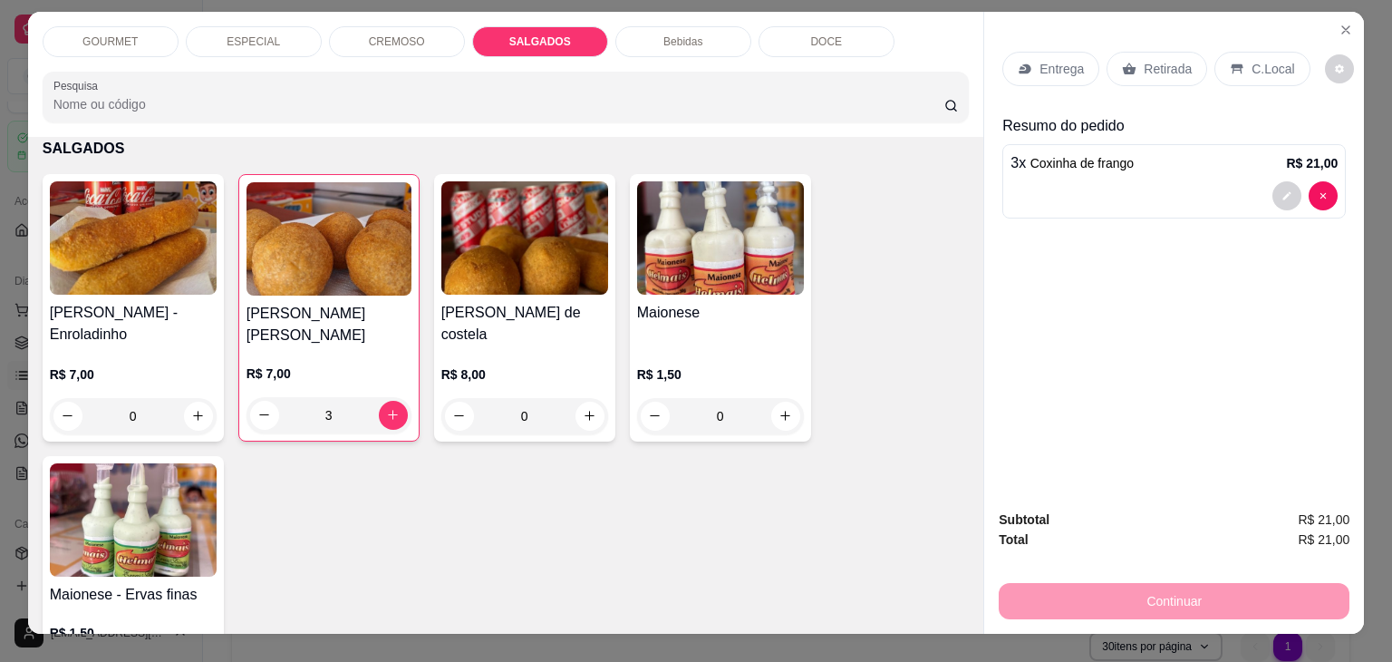
click at [70, 141] on p "SALGADOS" at bounding box center [506, 149] width 927 height 22
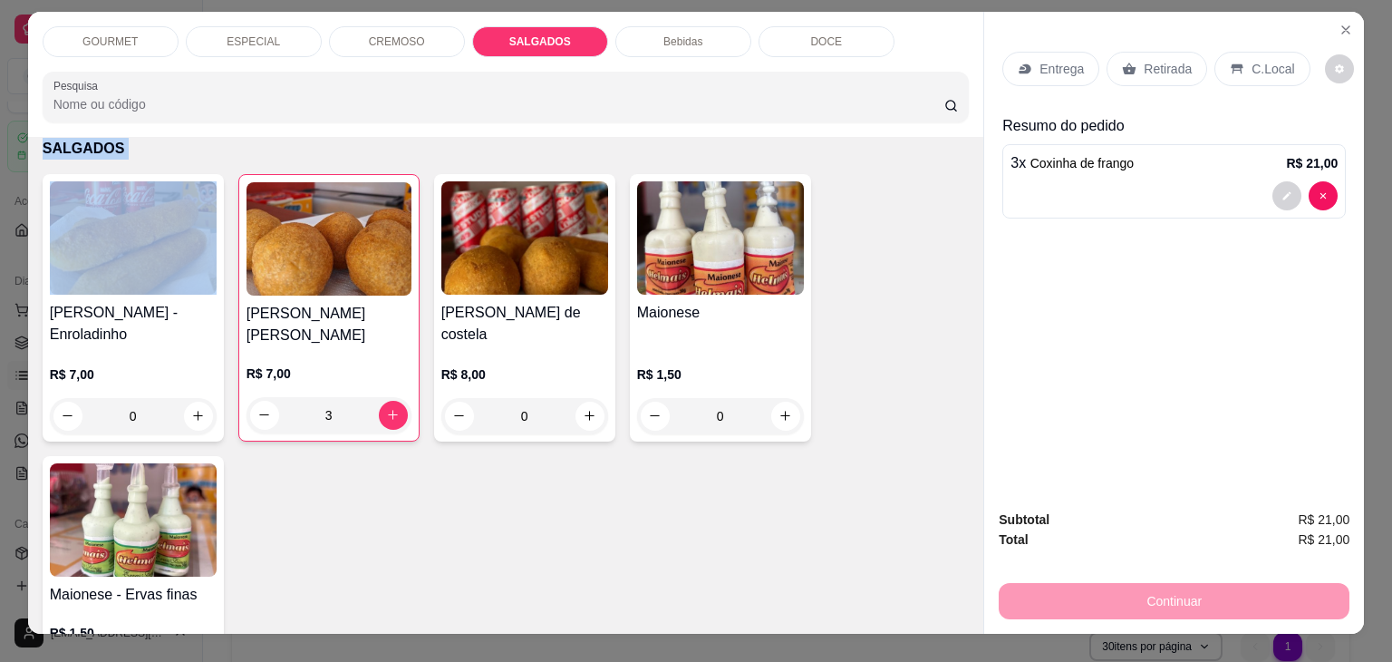
click at [70, 141] on p "SALGADOS" at bounding box center [506, 149] width 927 height 22
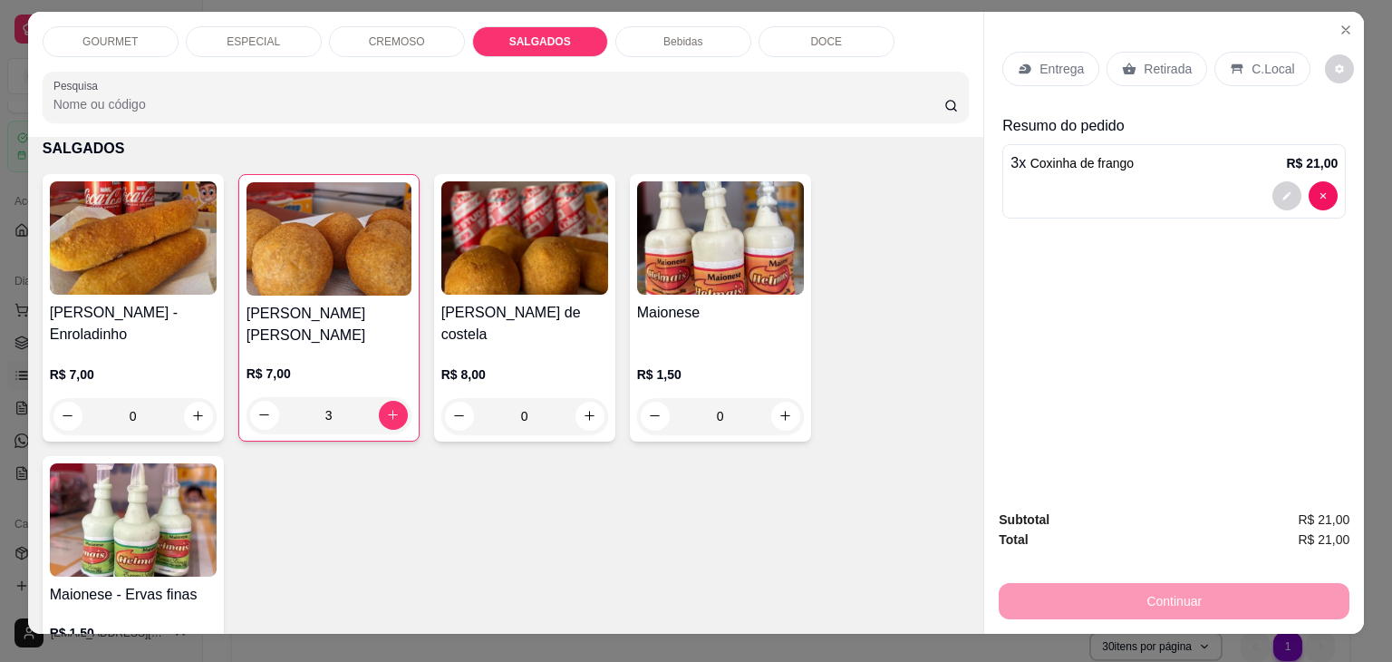
click at [524, 34] on p "SALGADOS" at bounding box center [540, 41] width 62 height 15
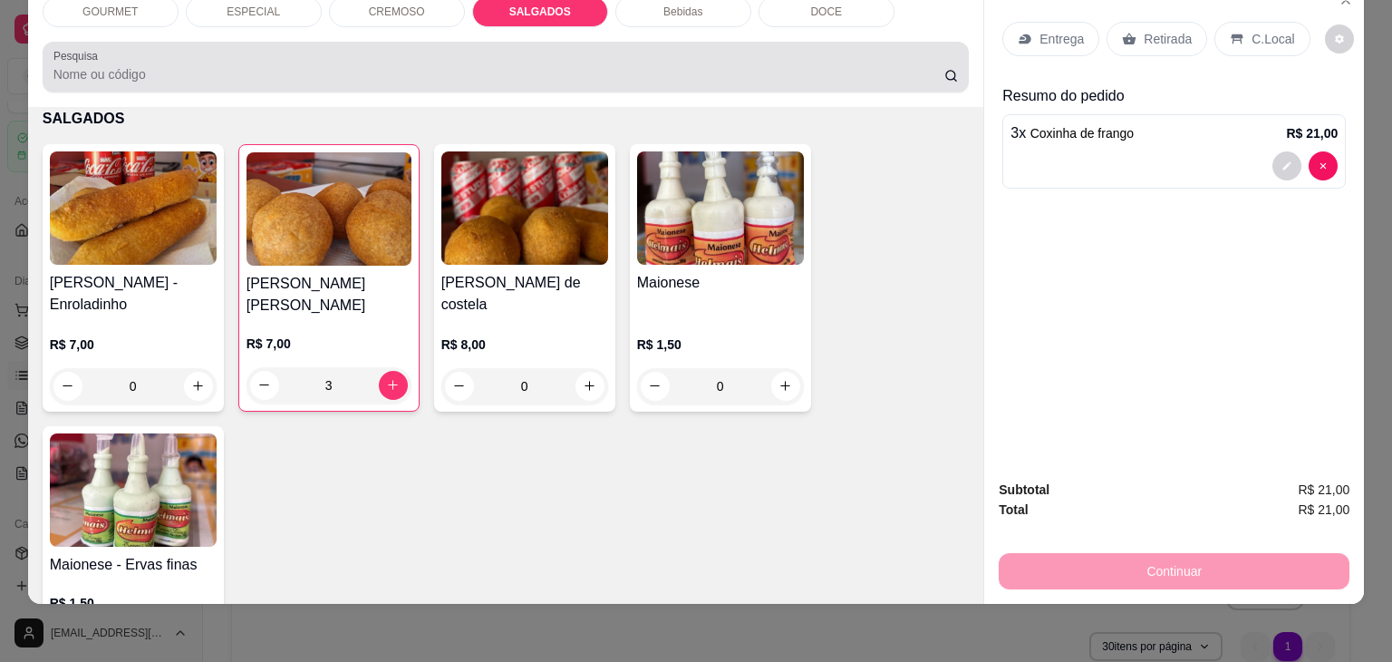
click at [524, 42] on div "Pesquisa" at bounding box center [506, 67] width 927 height 51
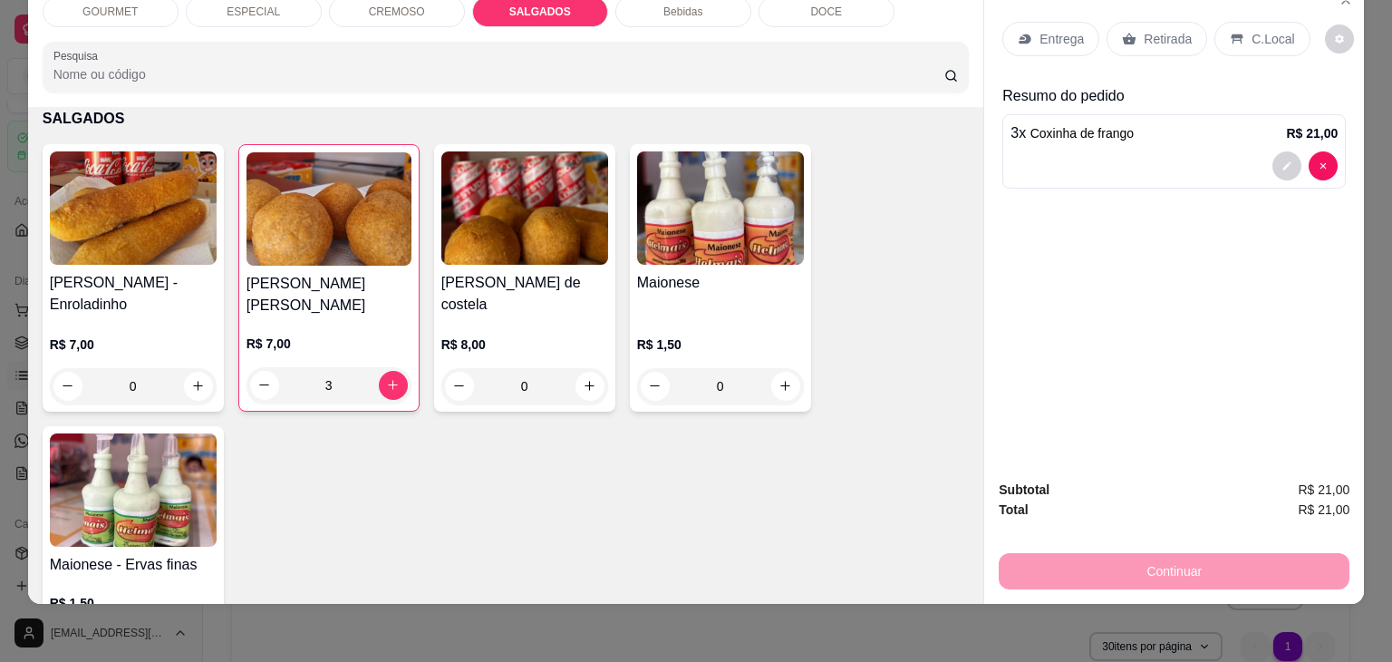
click at [744, 13] on div "GOURMET ESPECIAL CREMOSO SALGADOS Bebidas DOCE Pesquisa" at bounding box center [506, 44] width 956 height 125
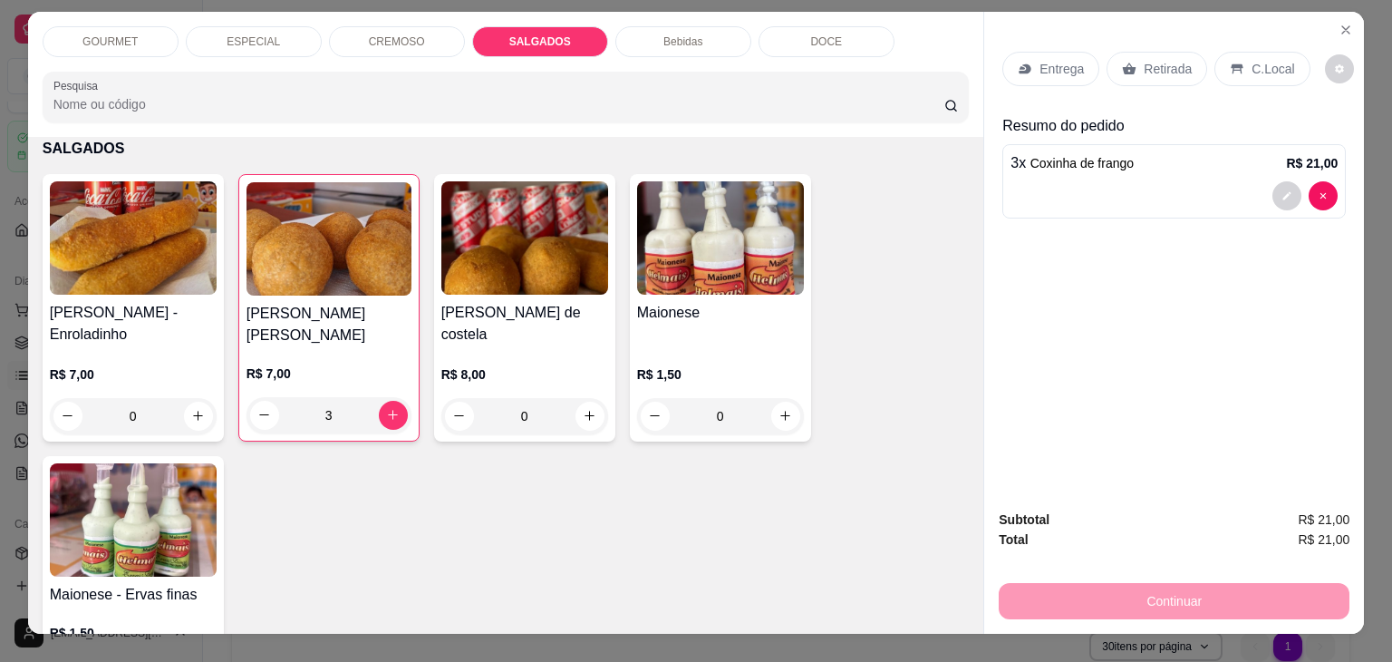
click at [544, 34] on p "SALGADOS" at bounding box center [540, 41] width 62 height 15
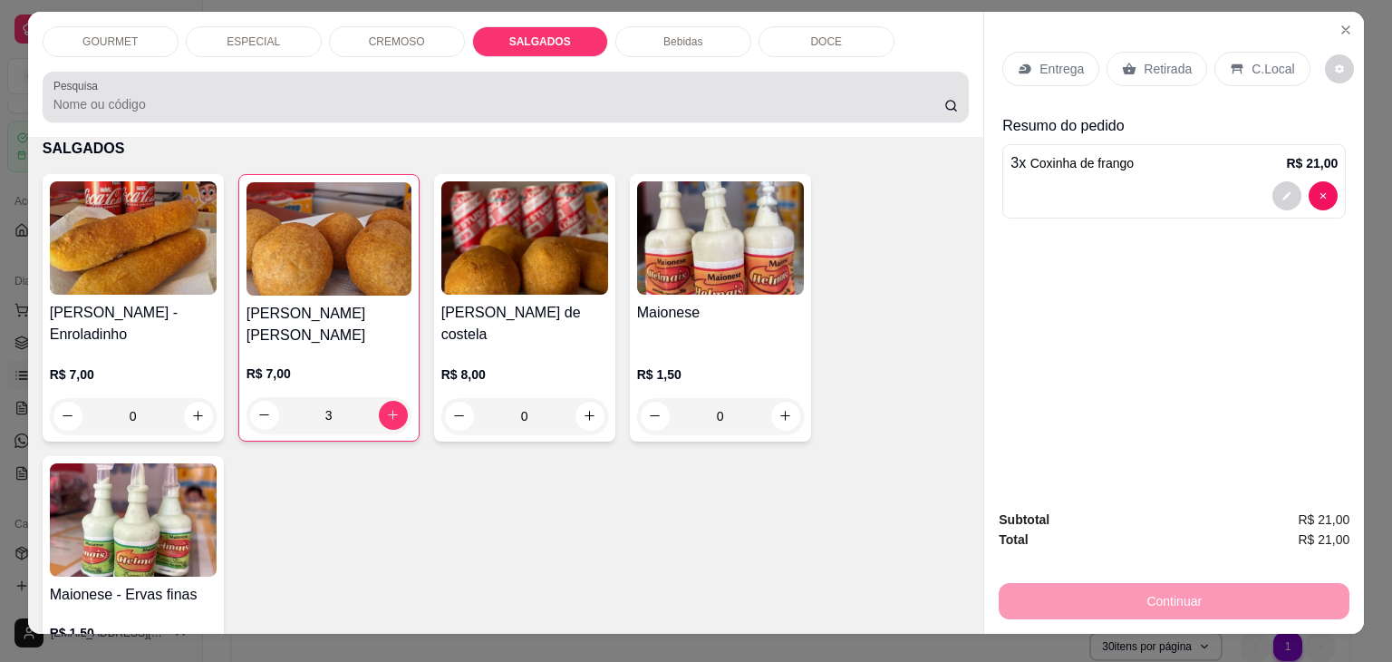
scroll to position [44, 0]
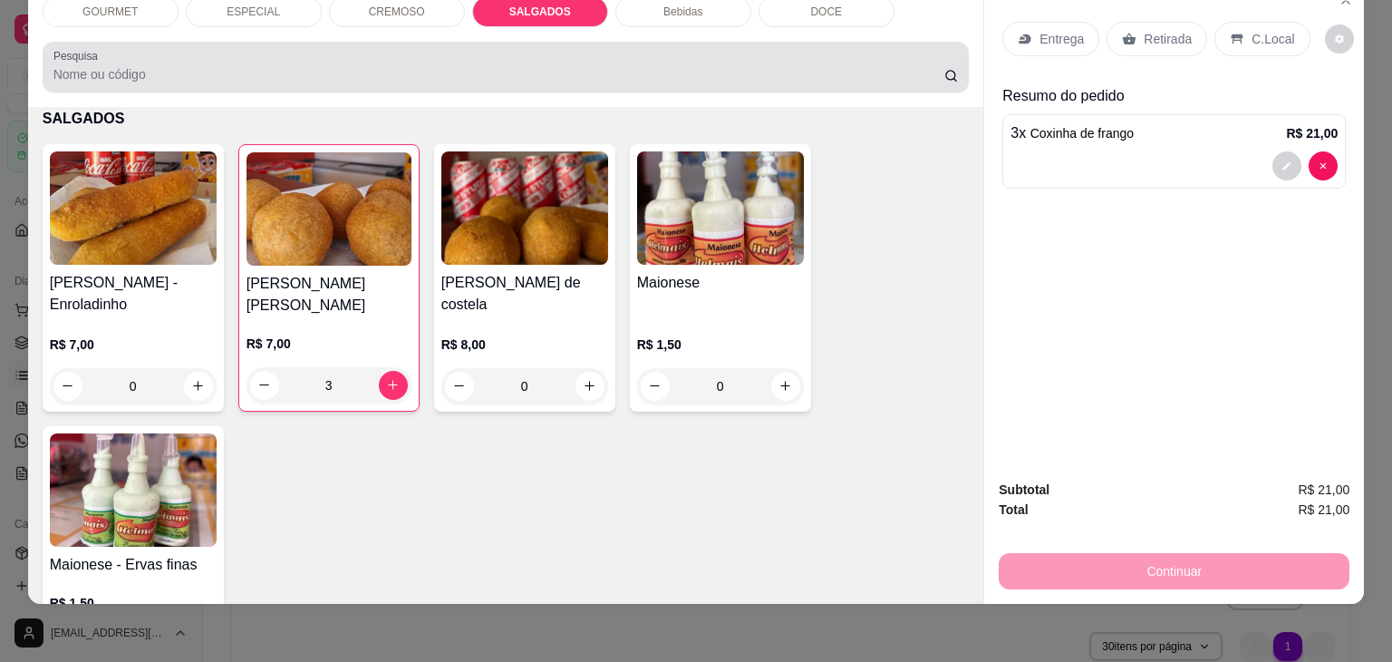
click at [167, 70] on div at bounding box center [506, 67] width 906 height 36
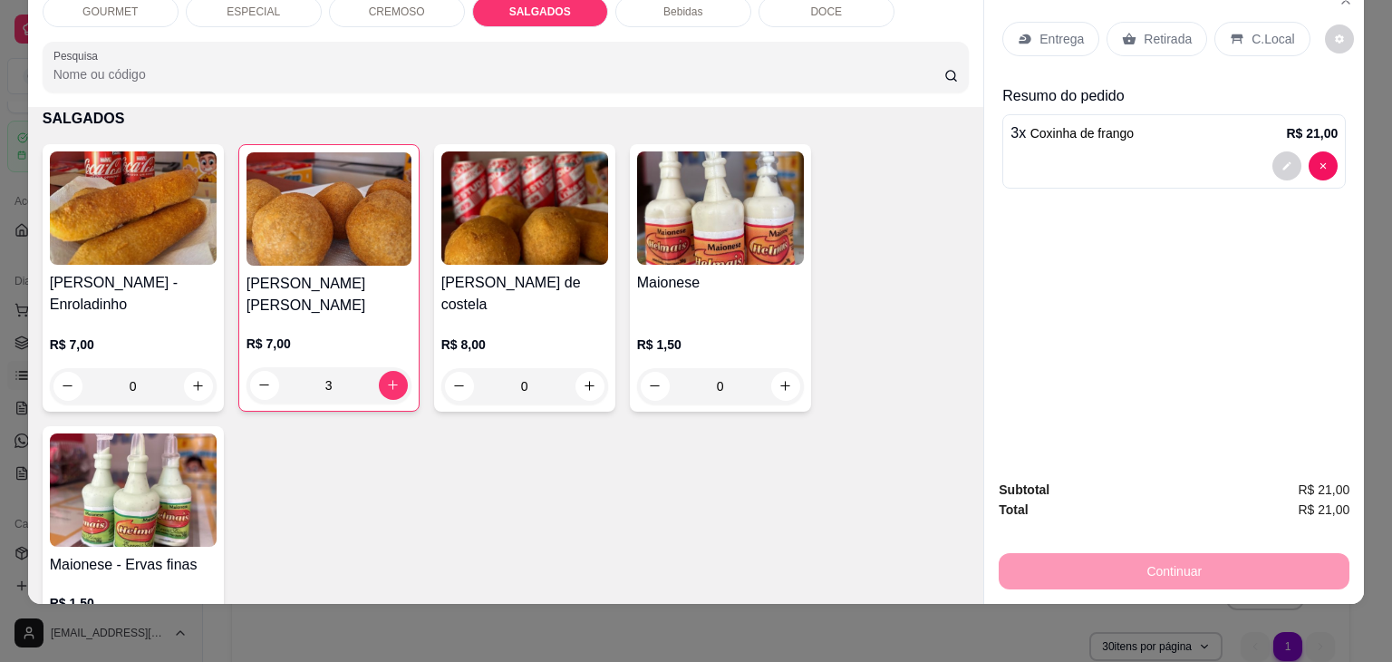
click at [605, 4] on div "GOURMET ESPECIAL CREMOSO SALGADOS Bebidas DOCE" at bounding box center [506, 11] width 927 height 31
click at [748, 15] on div "GOURMET ESPECIAL CREMOSO SALGADOS Bebidas DOCE Pesquisa" at bounding box center [506, 44] width 956 height 125
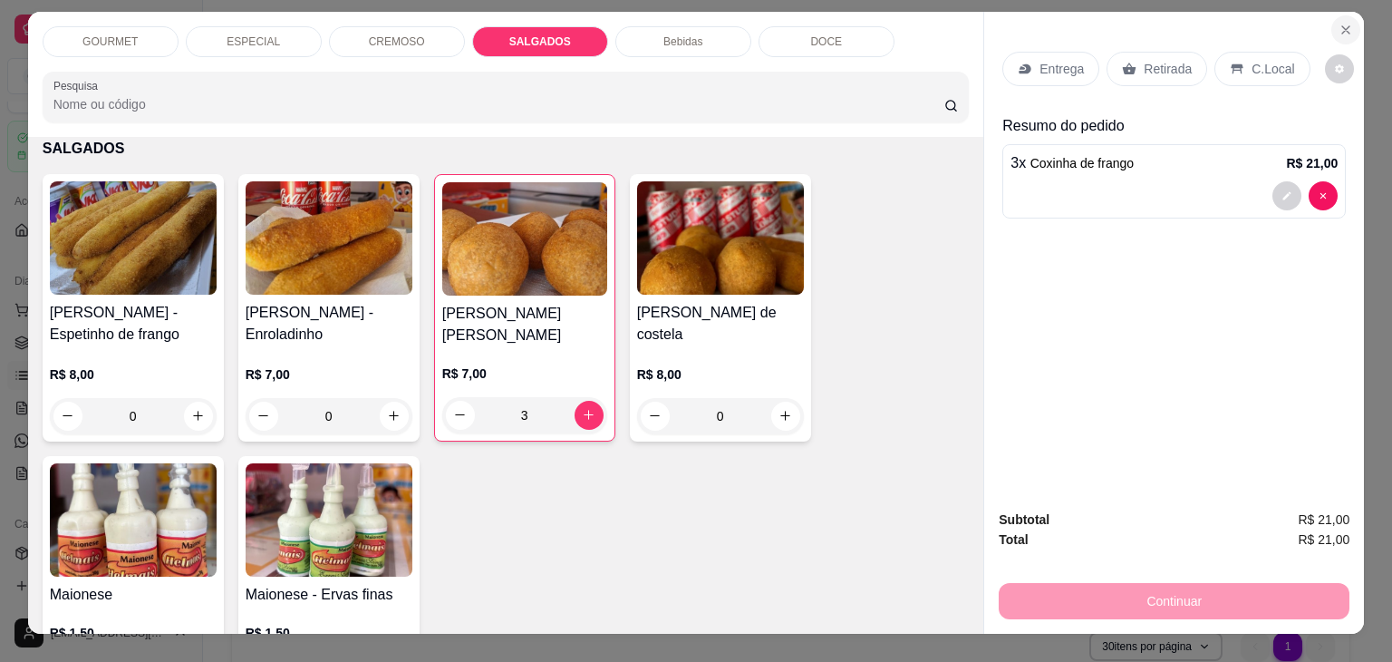
click at [1342, 26] on icon "Close" at bounding box center [1345, 29] width 7 height 7
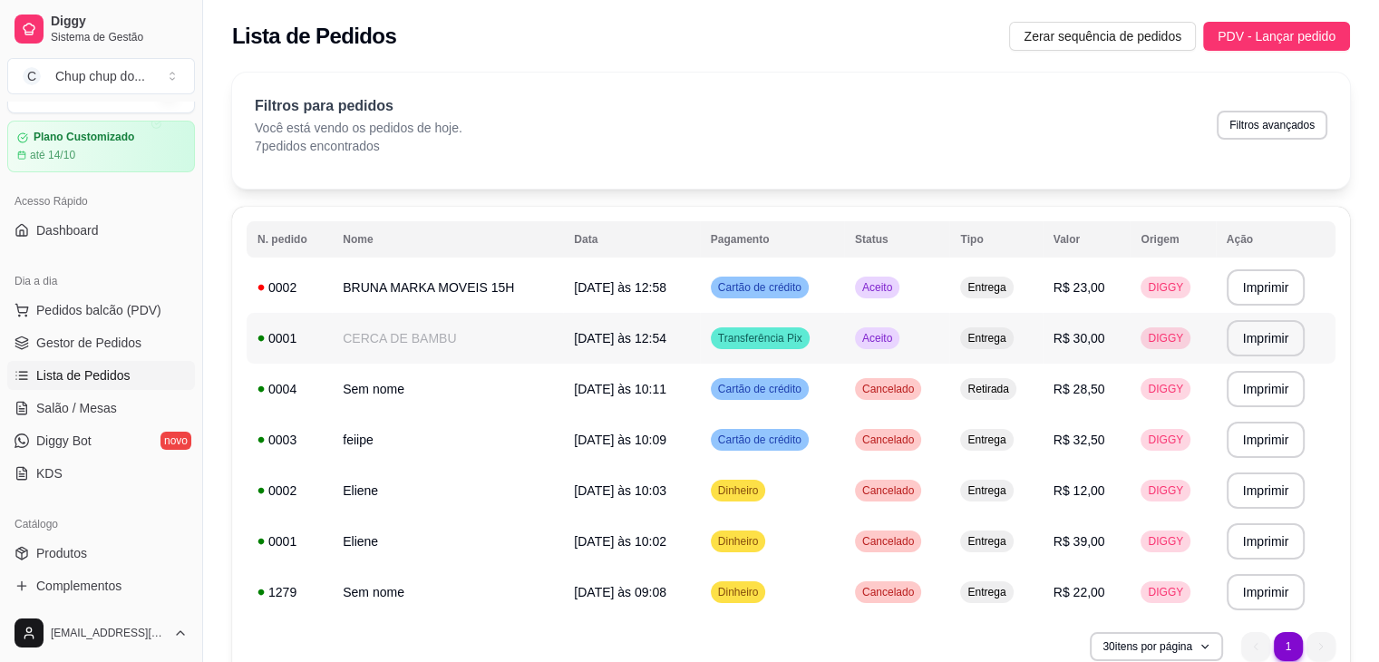
click at [348, 321] on td "CERCA DE BAMBU" at bounding box center [447, 338] width 231 height 51
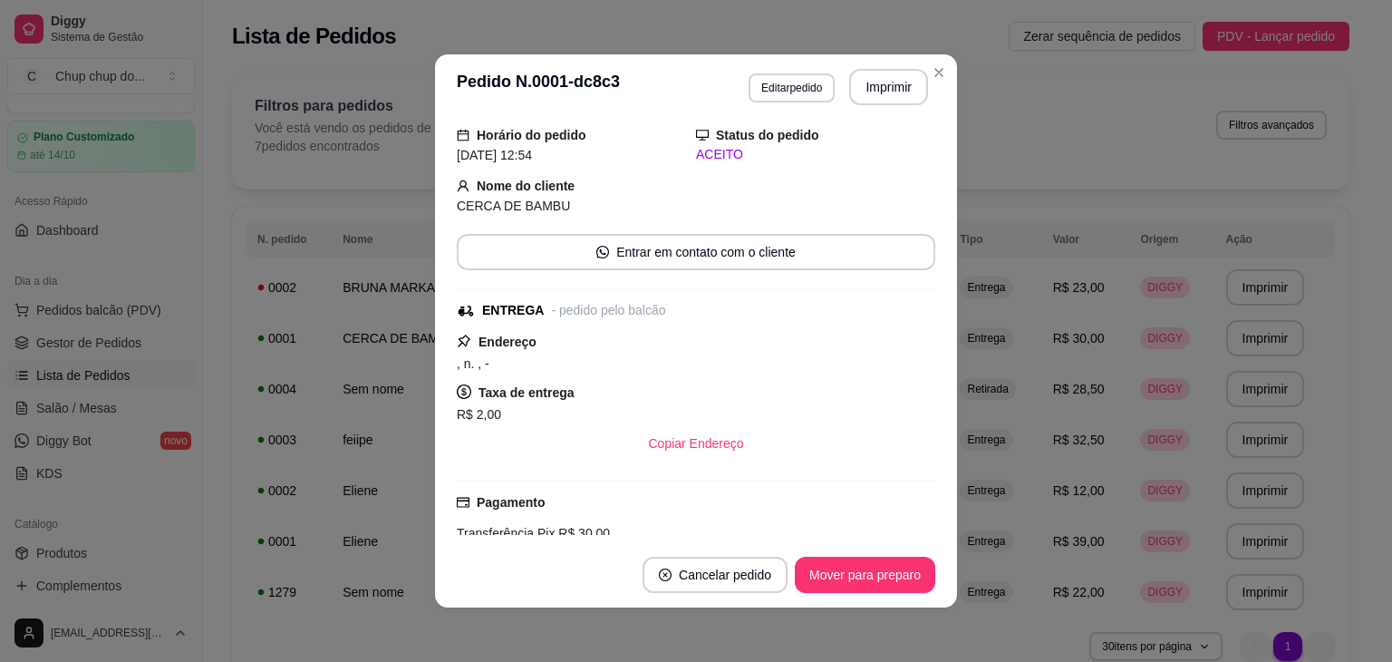
scroll to position [60, 0]
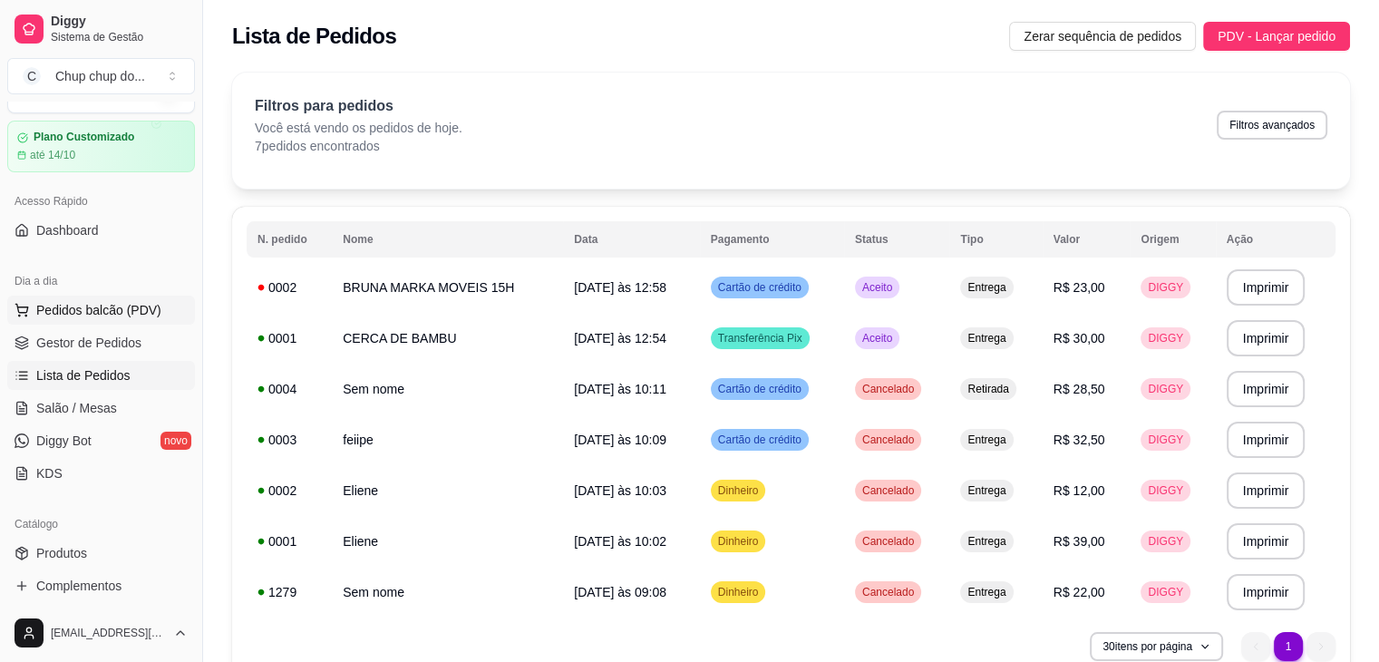
click at [62, 307] on span "Pedidos balcão (PDV)" at bounding box center [98, 310] width 125 height 18
